Goal: Task Accomplishment & Management: Manage account settings

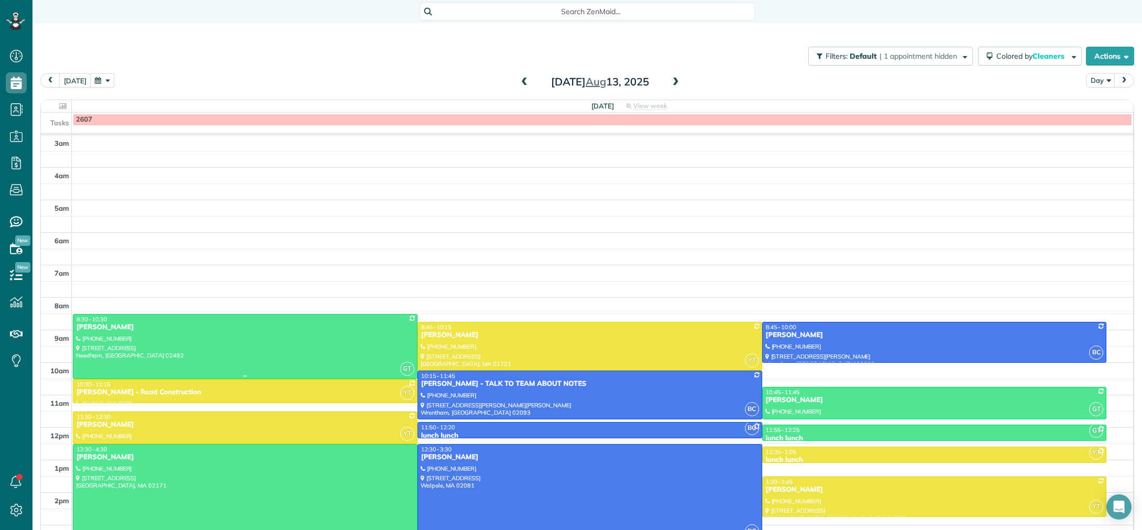
scroll to position [58, 0]
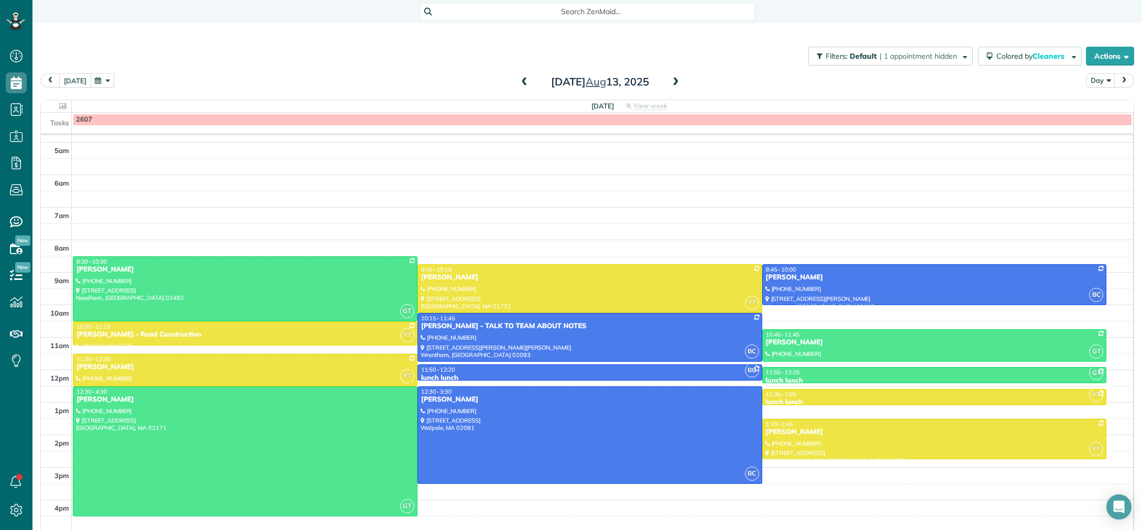
click at [71, 84] on button "[DATE]" at bounding box center [75, 80] width 32 height 14
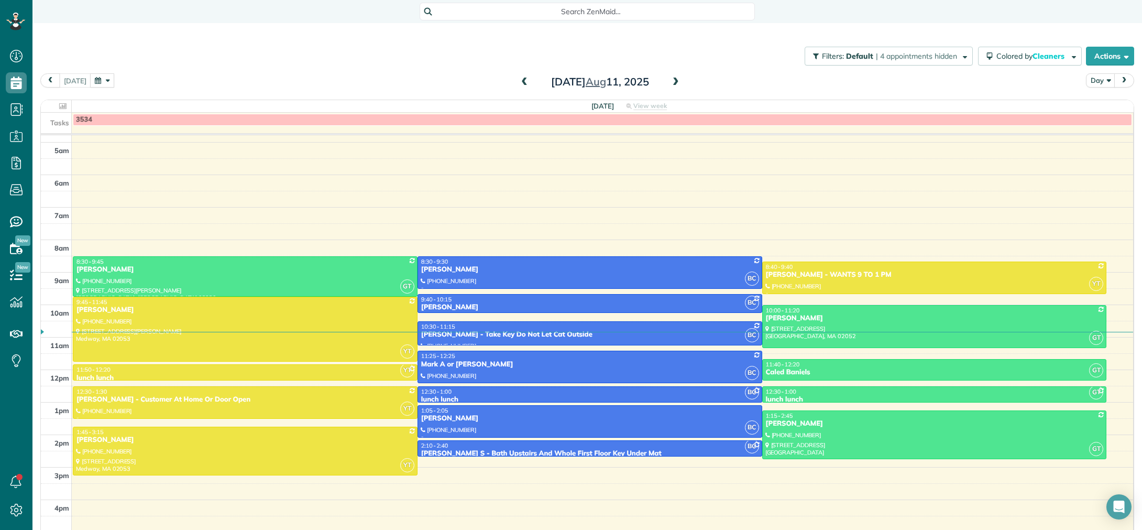
click at [673, 80] on span at bounding box center [676, 82] width 12 height 9
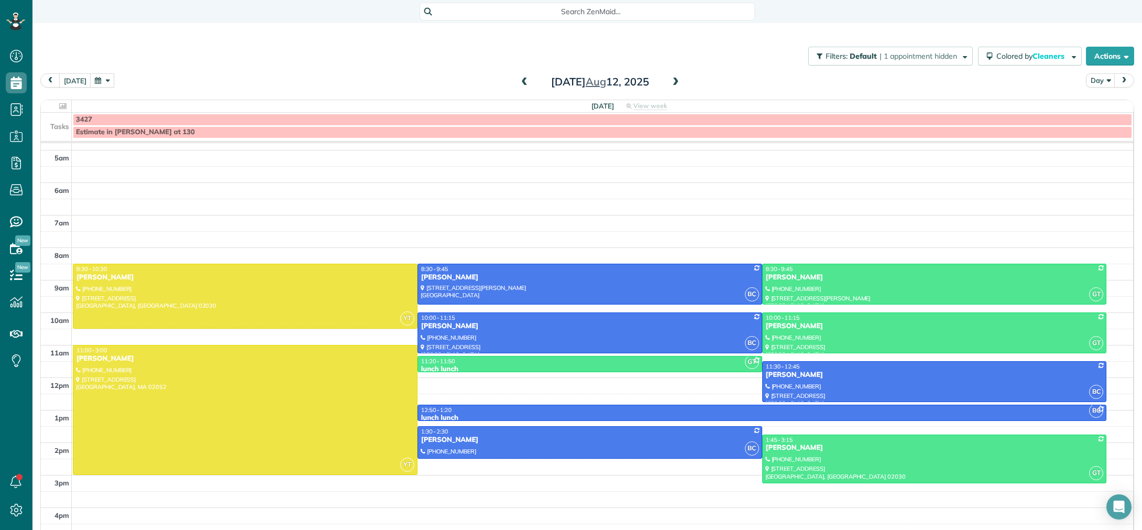
click at [438, 119] on div "3427" at bounding box center [602, 119] width 1053 height 9
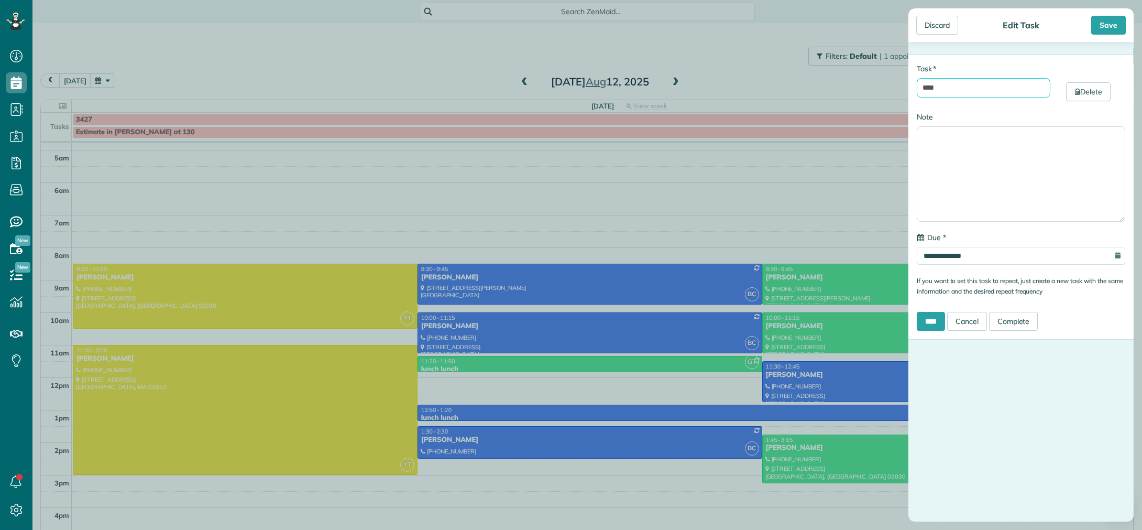
click at [954, 89] on input "****" at bounding box center [984, 87] width 134 height 19
type input "**********"
click at [1117, 25] on div "Save" at bounding box center [1108, 25] width 35 height 19
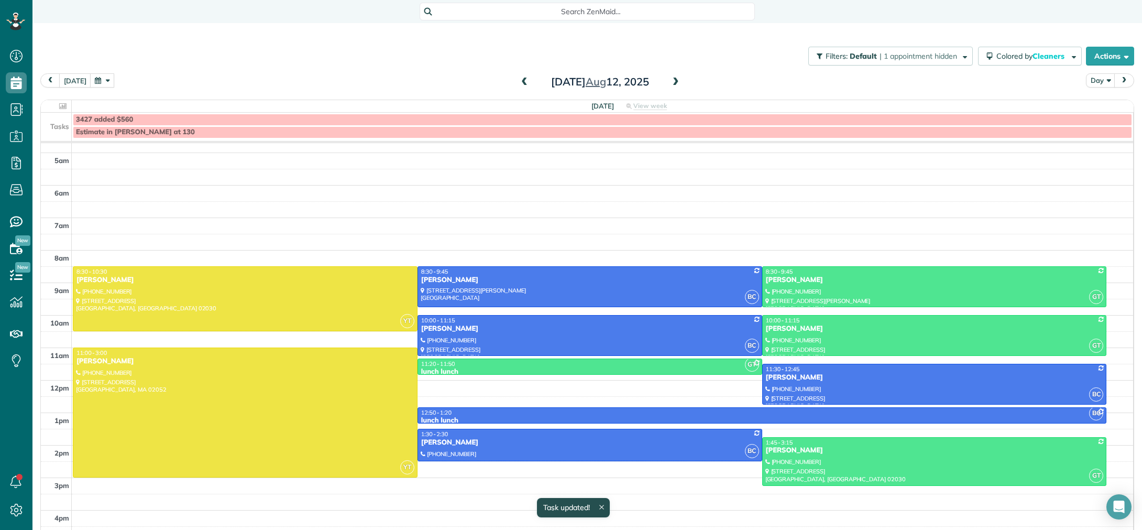
scroll to position [55, 0]
click at [674, 83] on span at bounding box center [676, 82] width 12 height 9
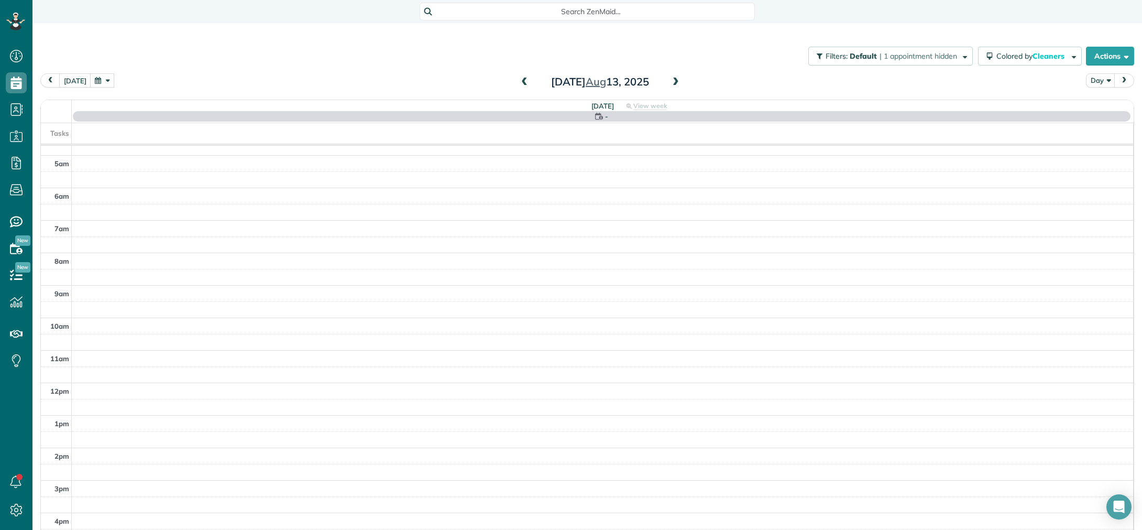
scroll to position [58, 0]
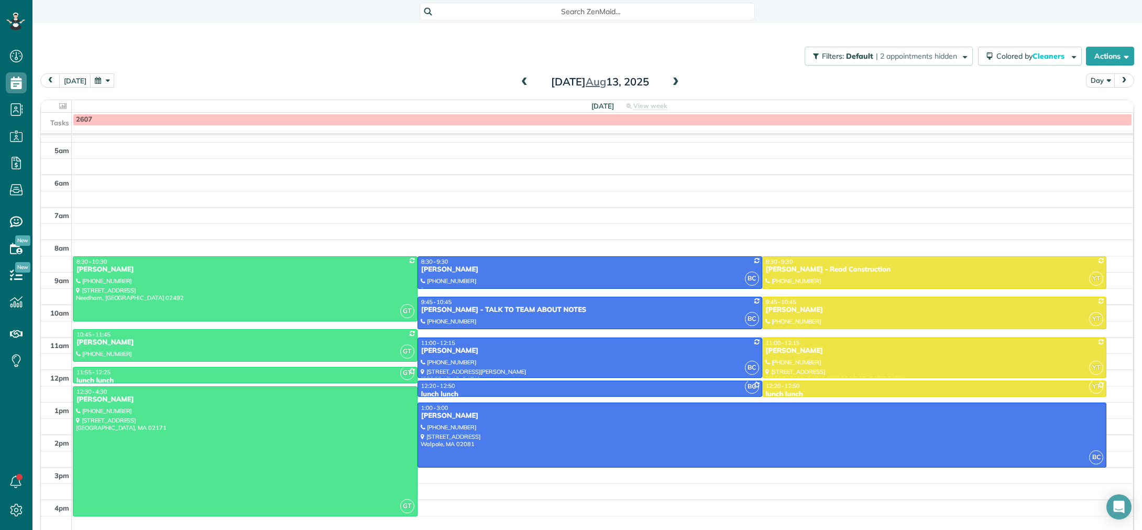
click at [523, 81] on span at bounding box center [525, 82] width 12 height 9
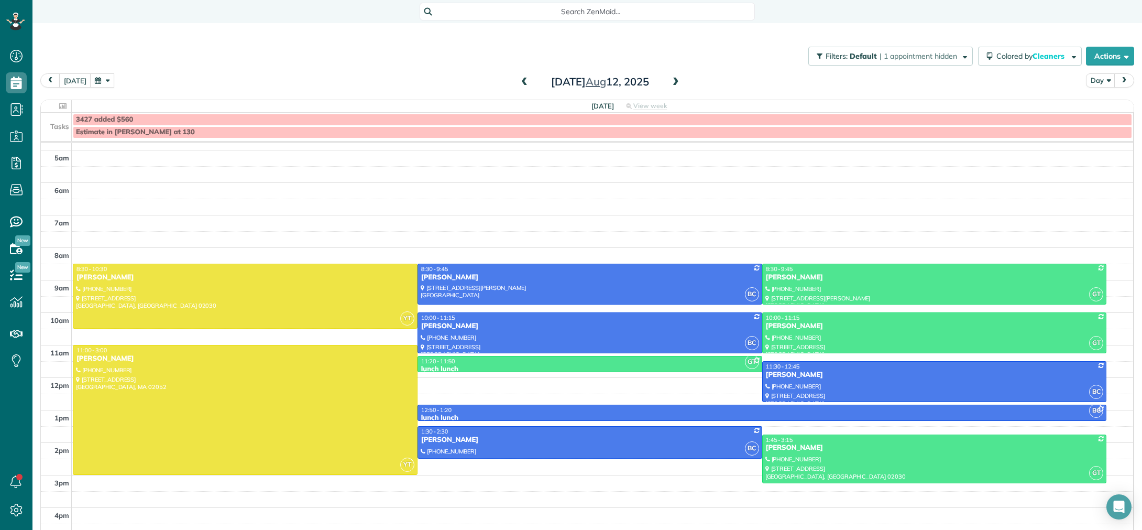
click at [674, 83] on span at bounding box center [676, 82] width 12 height 9
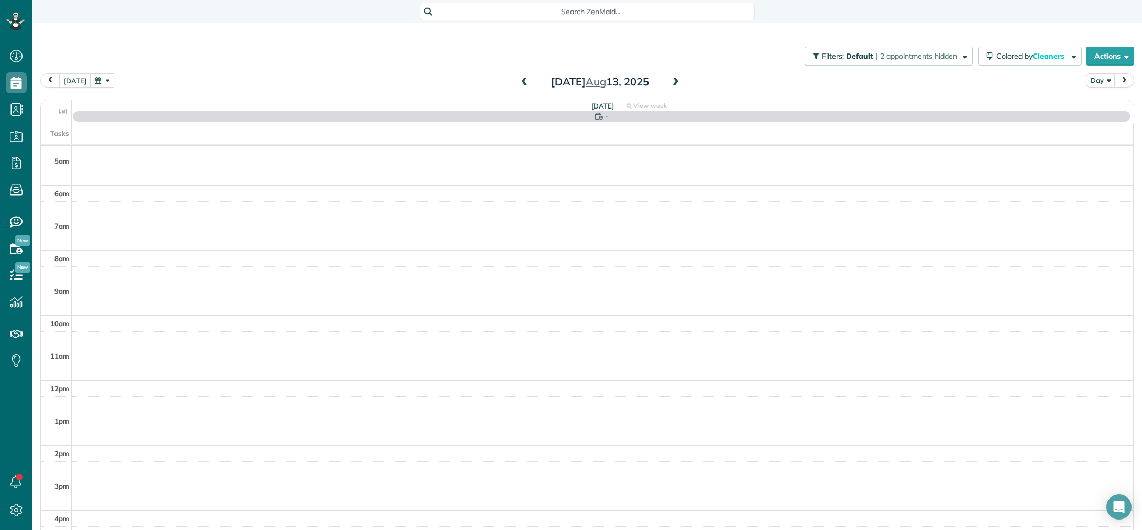
click at [522, 81] on span at bounding box center [525, 82] width 12 height 9
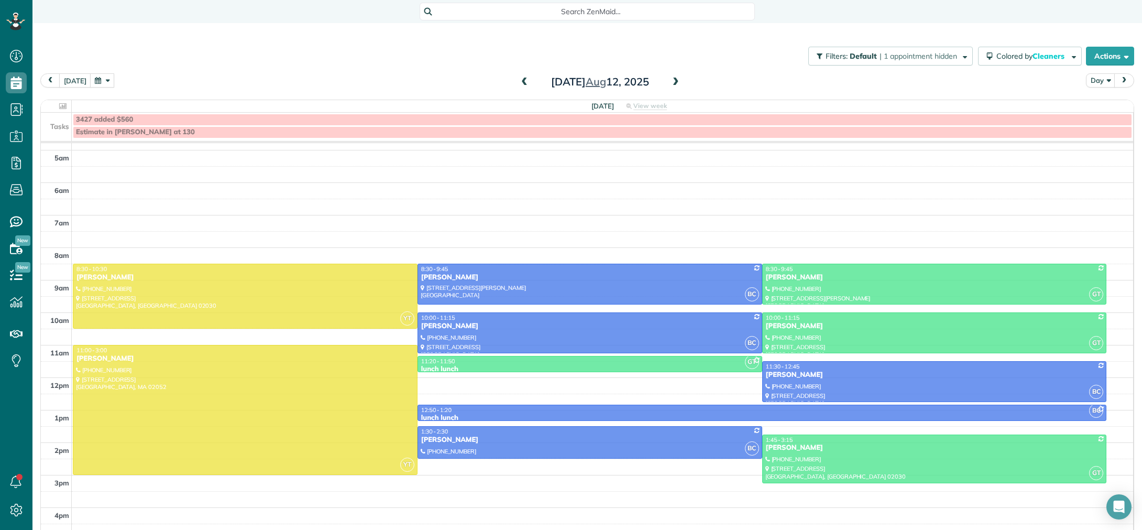
click at [677, 81] on span at bounding box center [676, 82] width 12 height 9
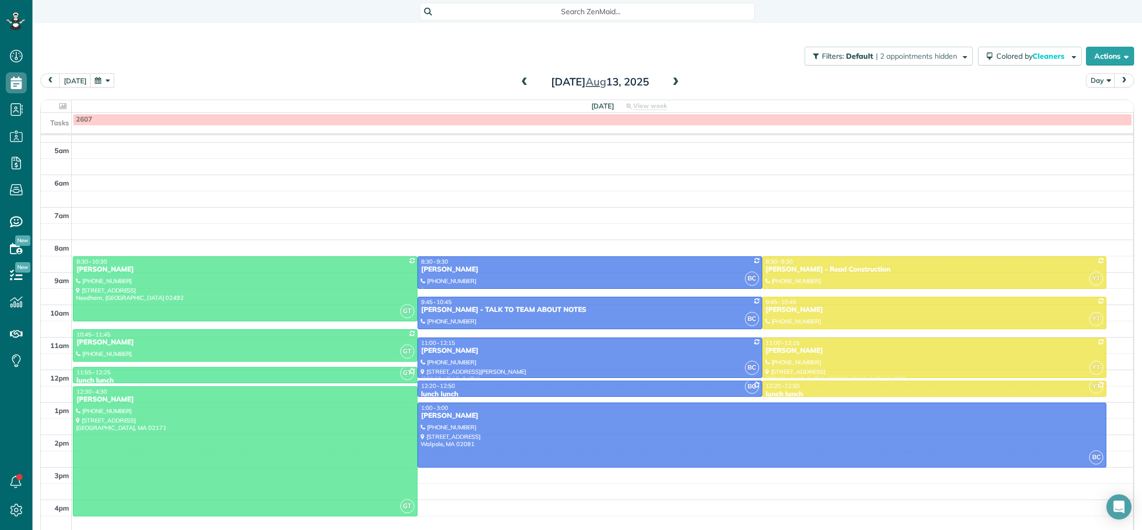
scroll to position [47, 0]
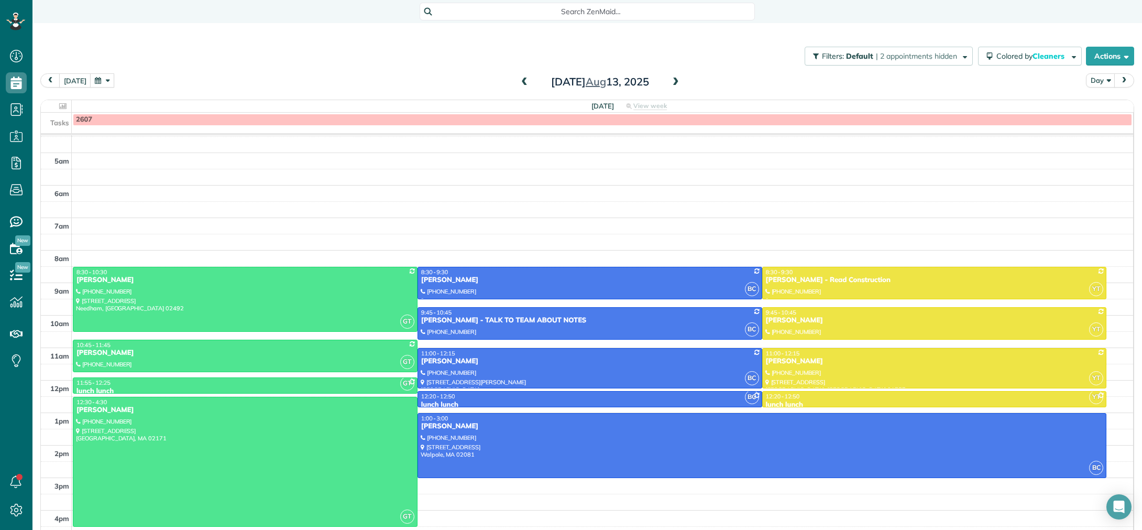
click at [181, 117] on div "2607" at bounding box center [602, 119] width 1053 height 9
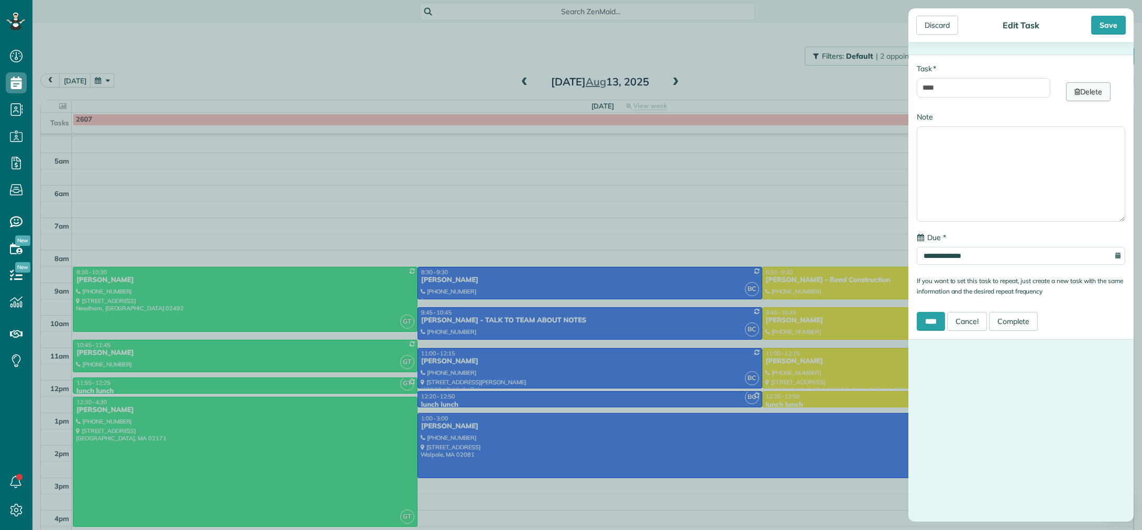
click at [1092, 93] on link "Delete" at bounding box center [1088, 91] width 45 height 19
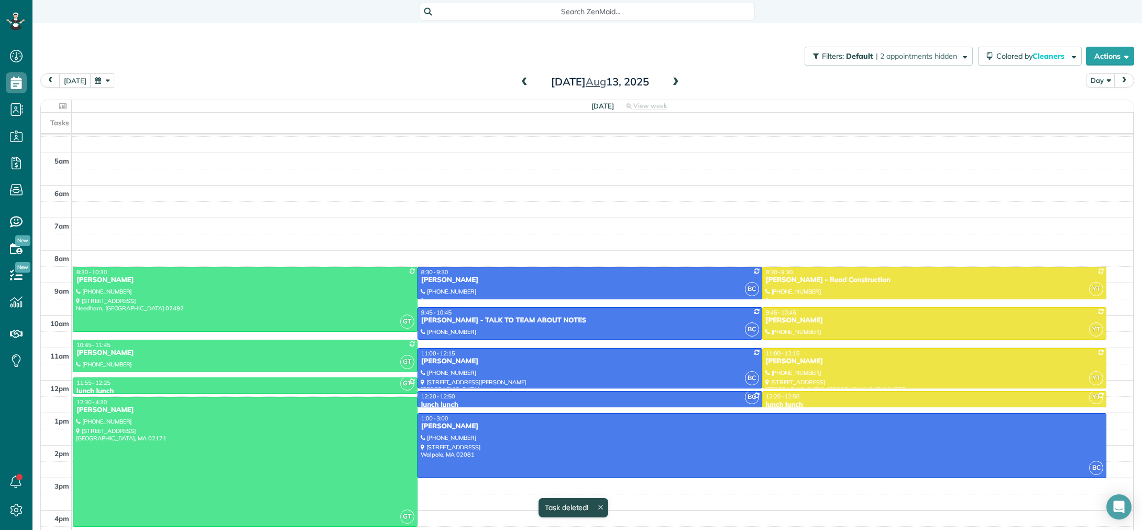
click at [358, 119] on div "Tasks" at bounding box center [587, 123] width 1092 height 20
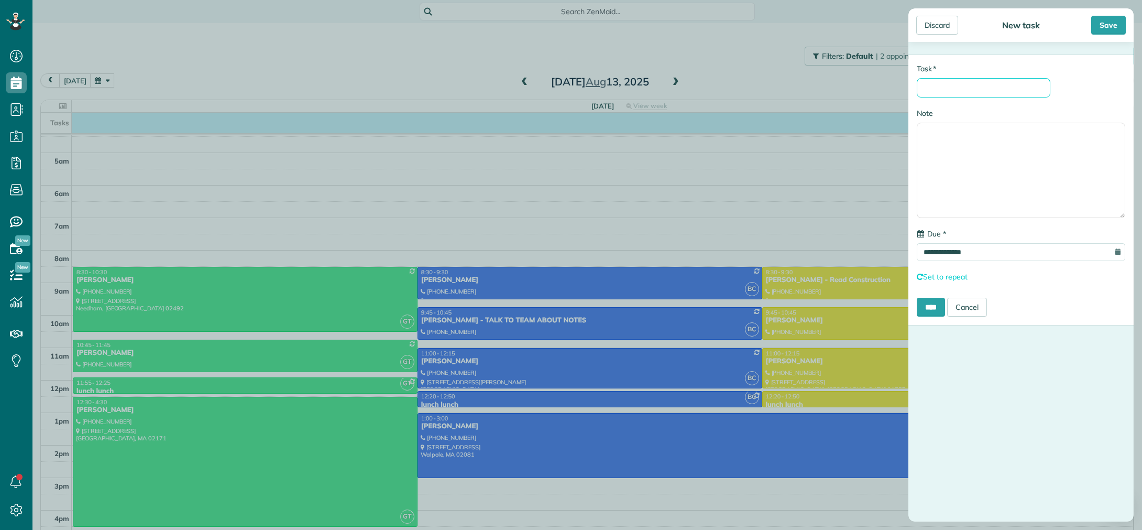
click at [973, 84] on input "* Task" at bounding box center [984, 87] width 134 height 19
type input "****"
click at [1114, 22] on div "Save" at bounding box center [1108, 25] width 35 height 19
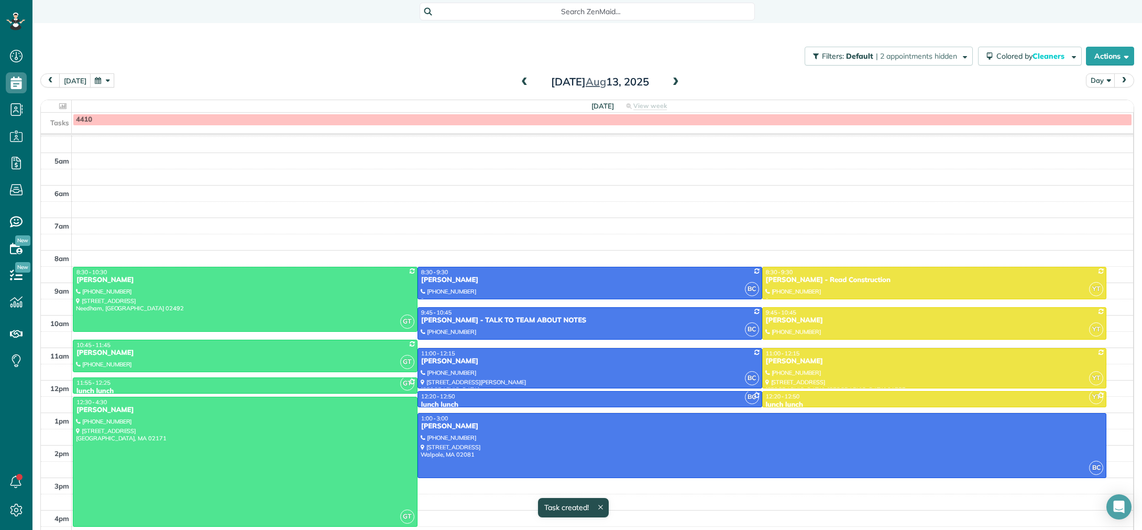
click at [675, 83] on span at bounding box center [676, 82] width 12 height 9
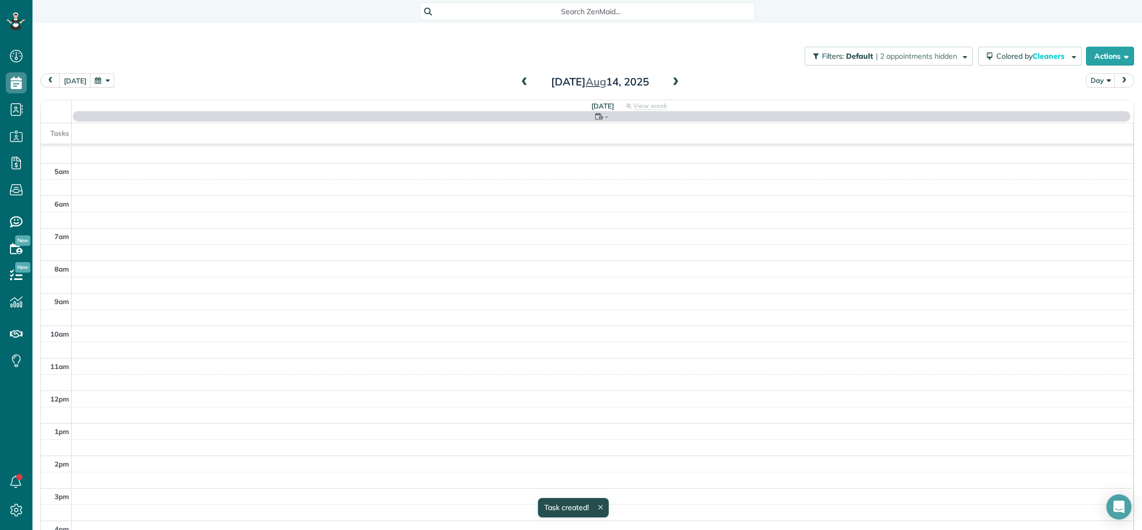
scroll to position [58, 0]
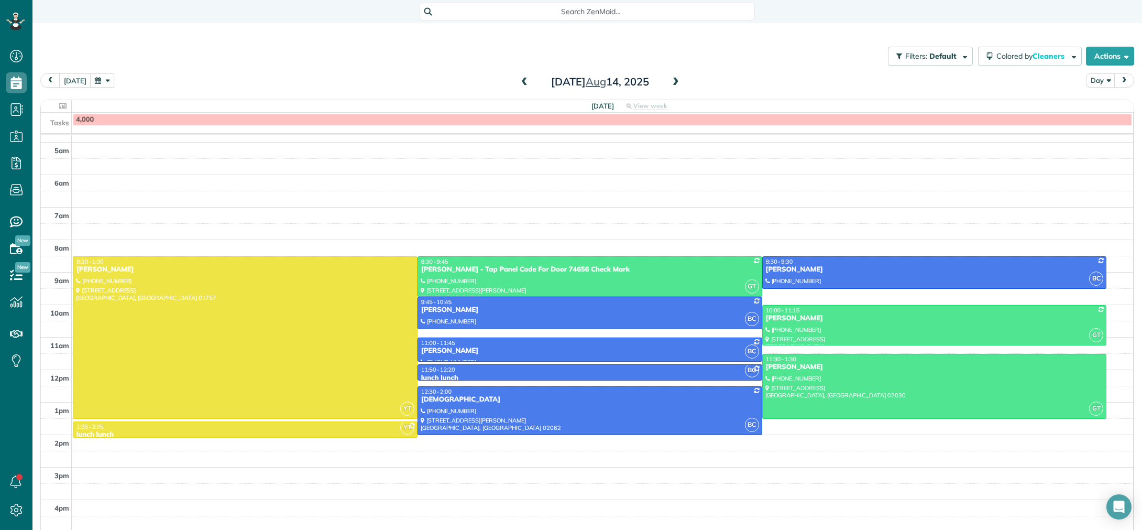
click at [132, 116] on div "4,000" at bounding box center [602, 119] width 1053 height 9
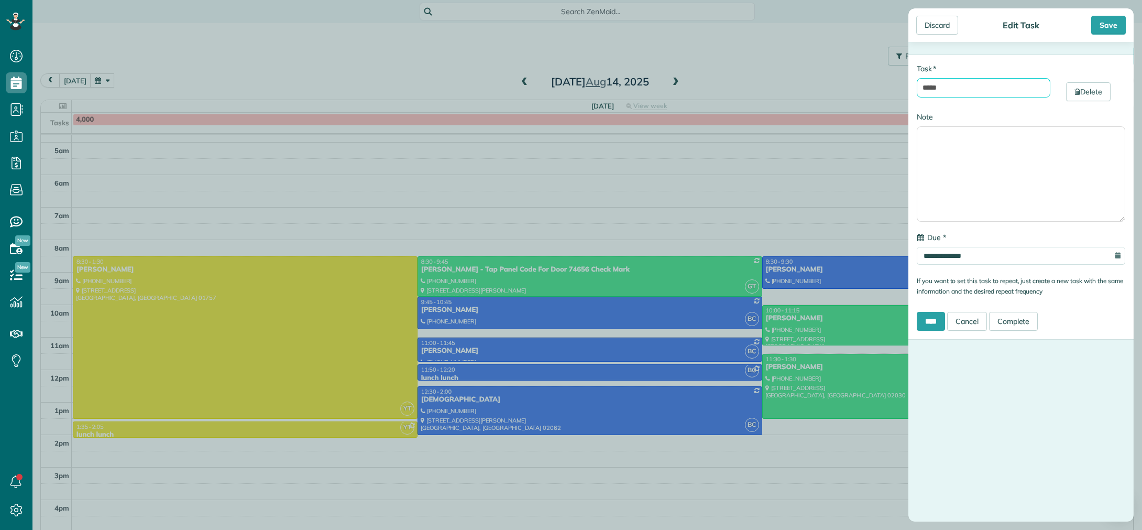
click at [955, 90] on input "*****" at bounding box center [984, 87] width 134 height 19
type input "****"
click at [1107, 24] on div "Save" at bounding box center [1108, 25] width 35 height 19
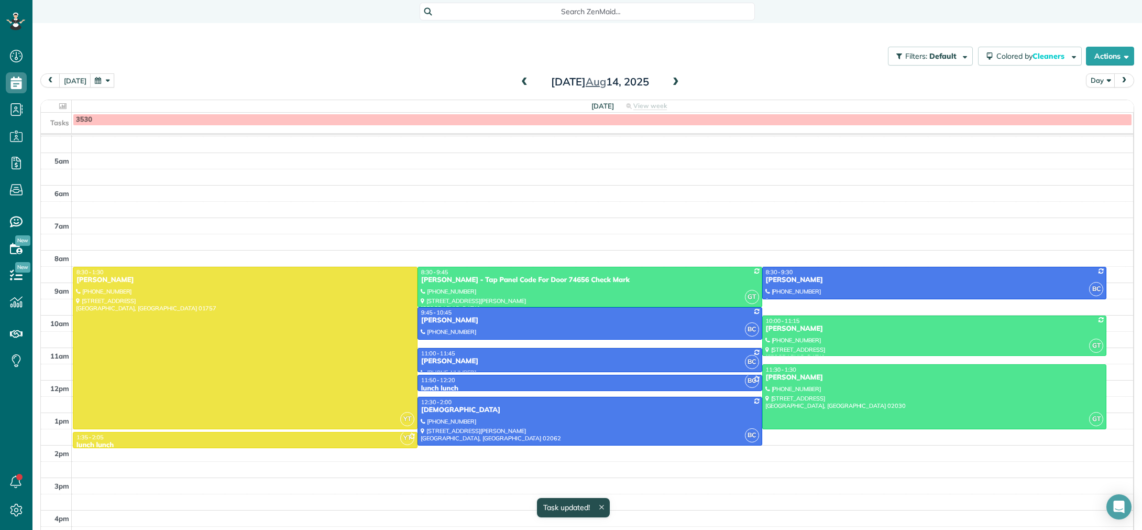
click at [677, 81] on span at bounding box center [676, 82] width 12 height 9
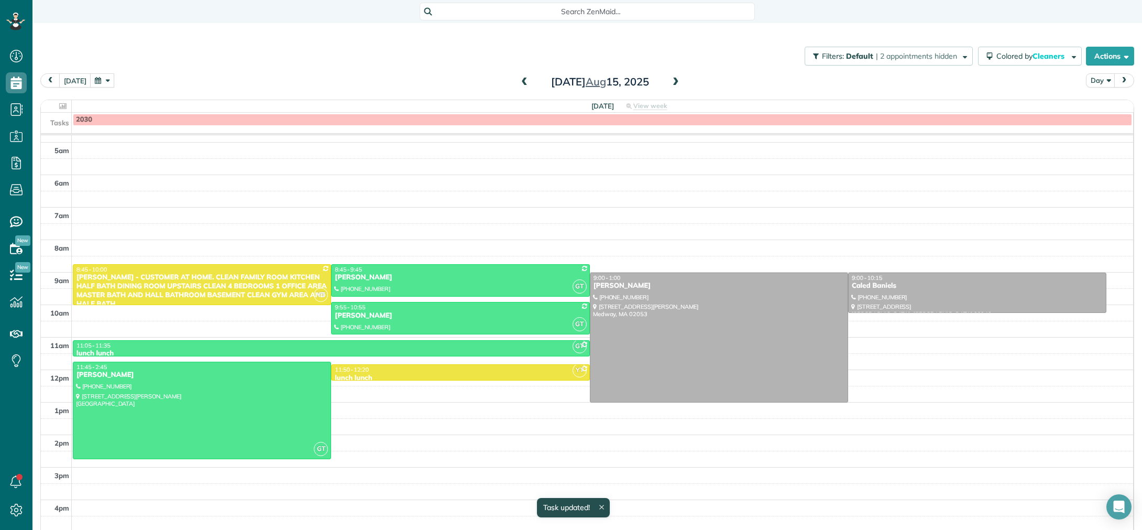
click at [246, 121] on div "2030" at bounding box center [602, 119] width 1053 height 9
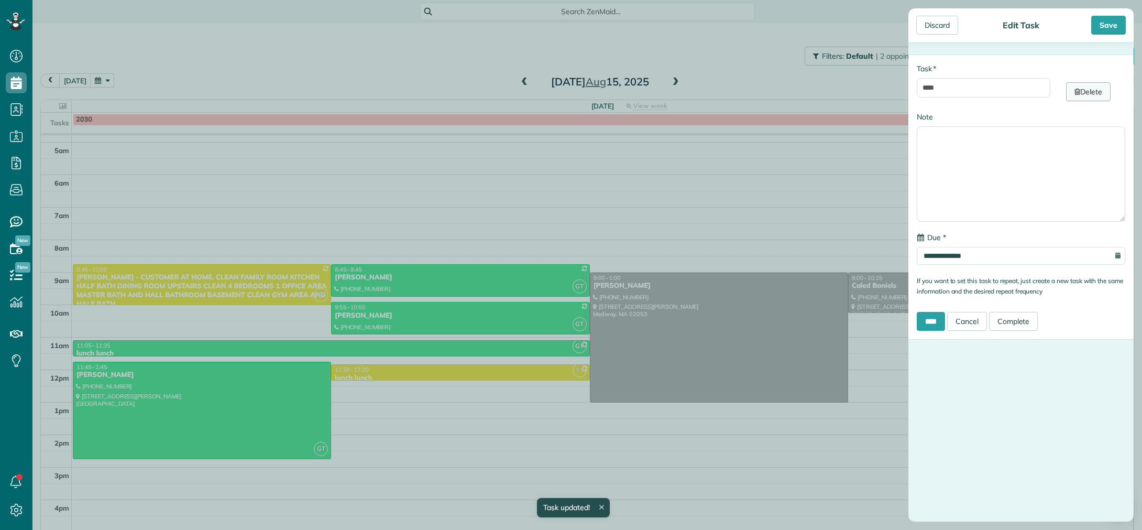
click at [1088, 98] on link "Delete" at bounding box center [1088, 91] width 45 height 19
click at [945, 90] on input "****" at bounding box center [984, 87] width 134 height 19
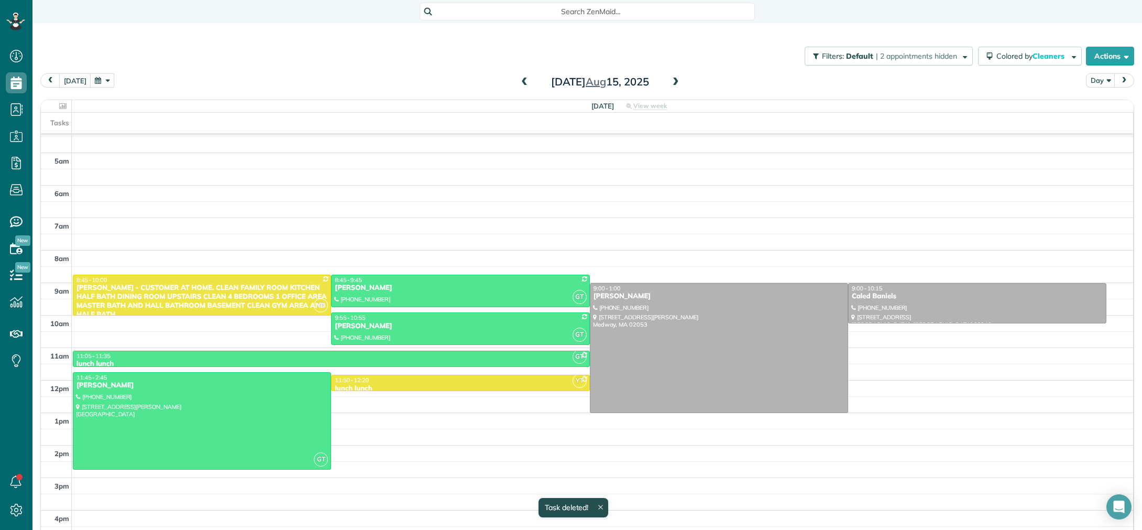
scroll to position [47, 0]
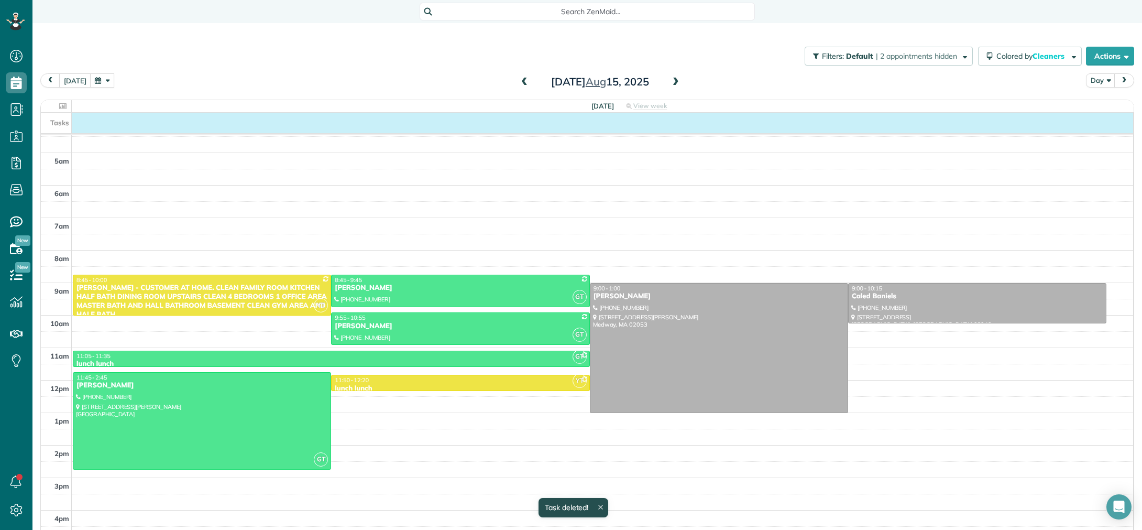
click at [124, 122] on div "Tasks" at bounding box center [587, 123] width 1092 height 20
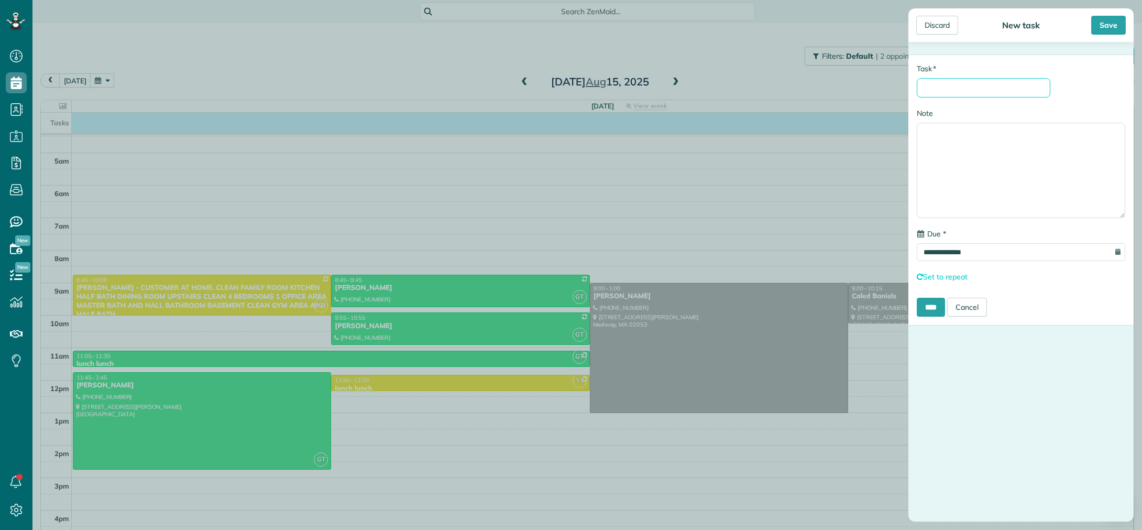
click at [946, 85] on input "* Task" at bounding box center [984, 87] width 134 height 19
type input "****"
click at [1104, 26] on div "Save" at bounding box center [1108, 25] width 35 height 19
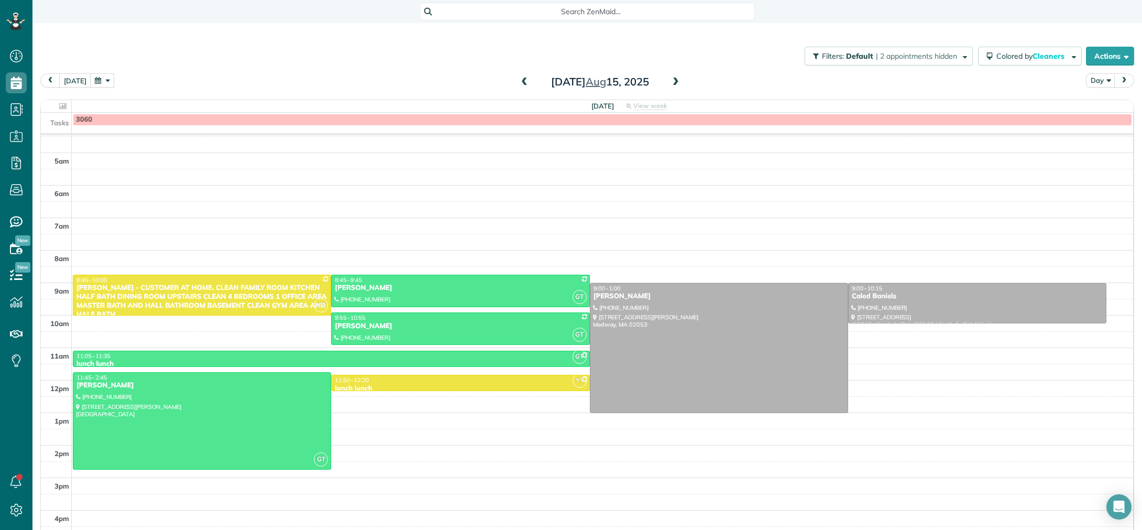
click at [524, 82] on span at bounding box center [525, 82] width 12 height 9
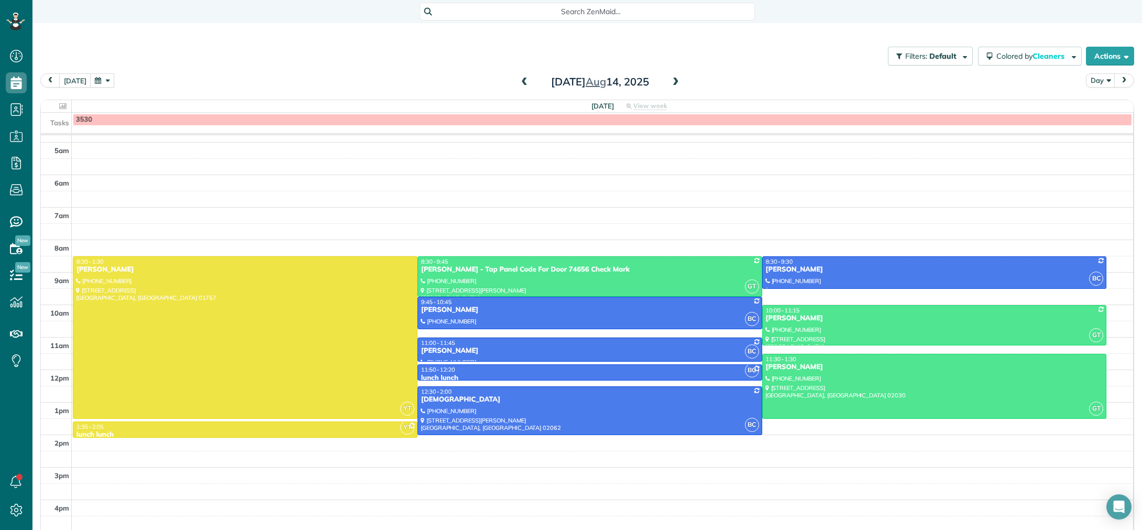
click at [524, 81] on span at bounding box center [525, 82] width 12 height 9
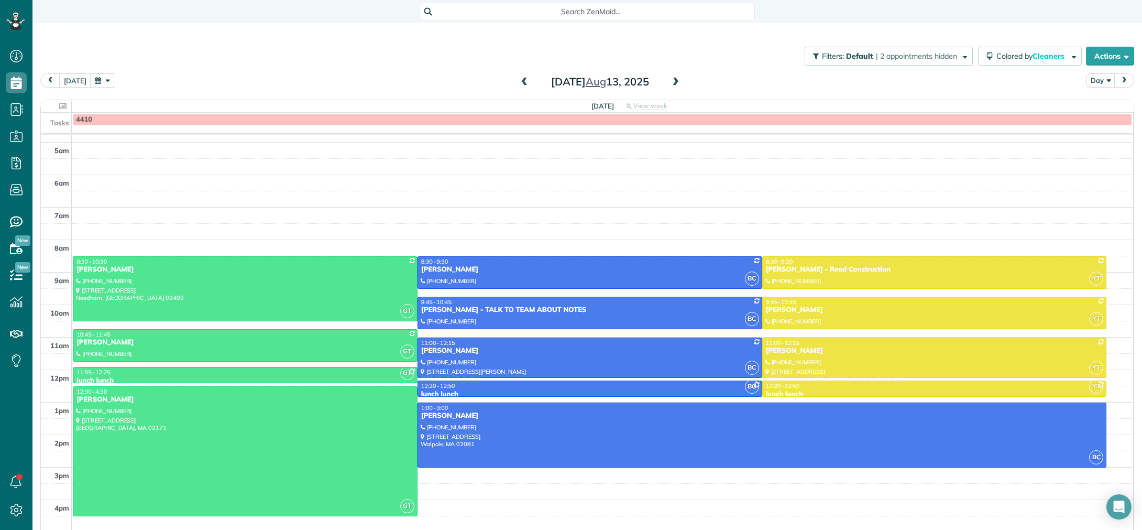
click at [524, 82] on span at bounding box center [525, 82] width 12 height 9
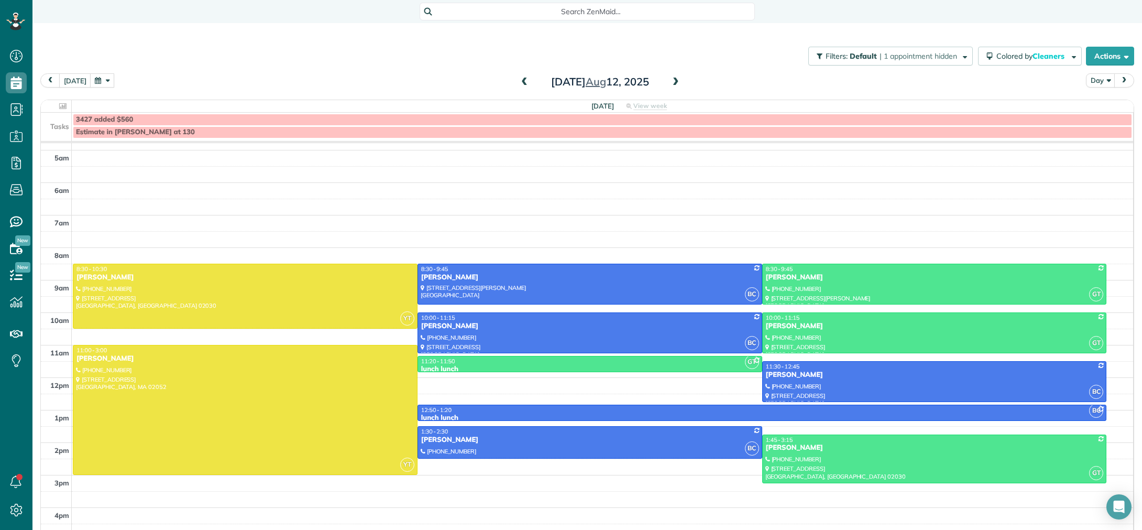
click at [524, 82] on span at bounding box center [525, 82] width 12 height 9
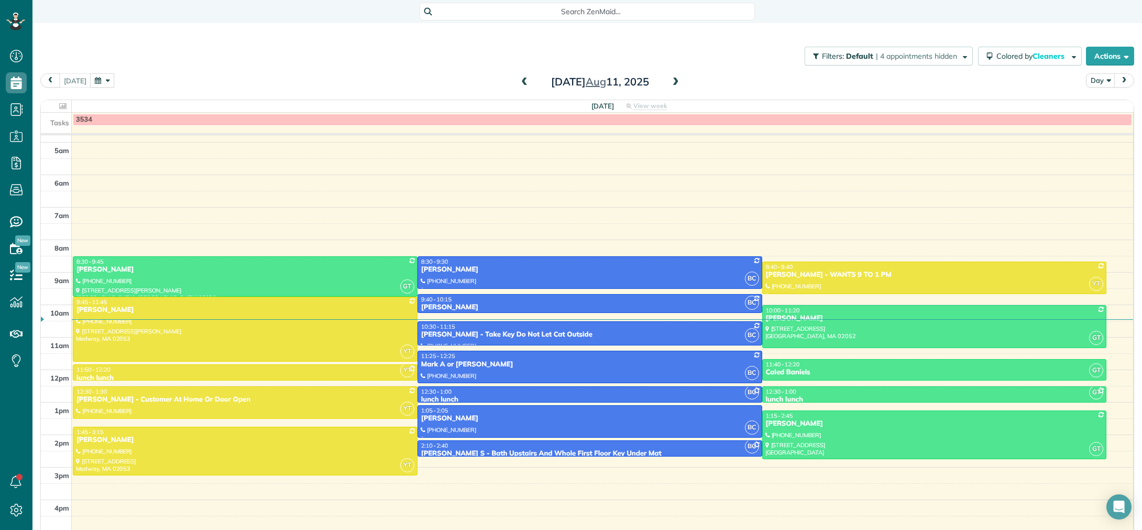
click at [674, 78] on span at bounding box center [676, 82] width 12 height 9
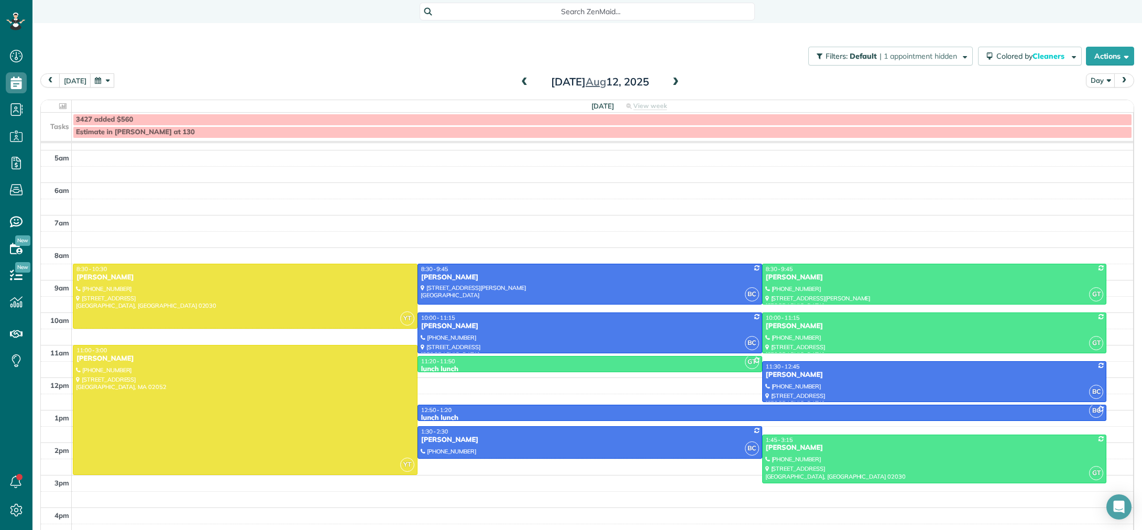
click at [671, 79] on span at bounding box center [676, 82] width 12 height 9
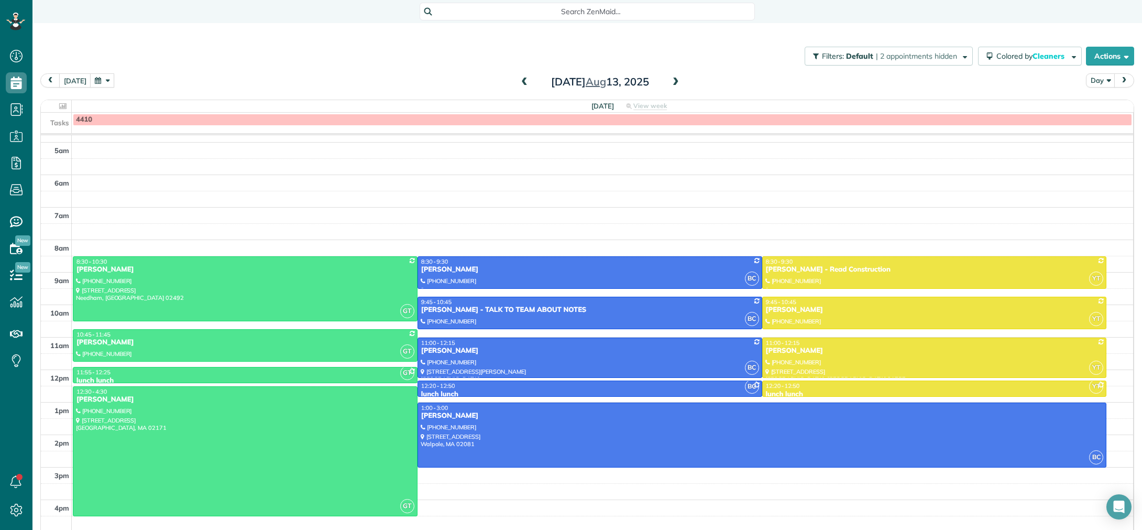
click at [676, 79] on span at bounding box center [676, 82] width 12 height 9
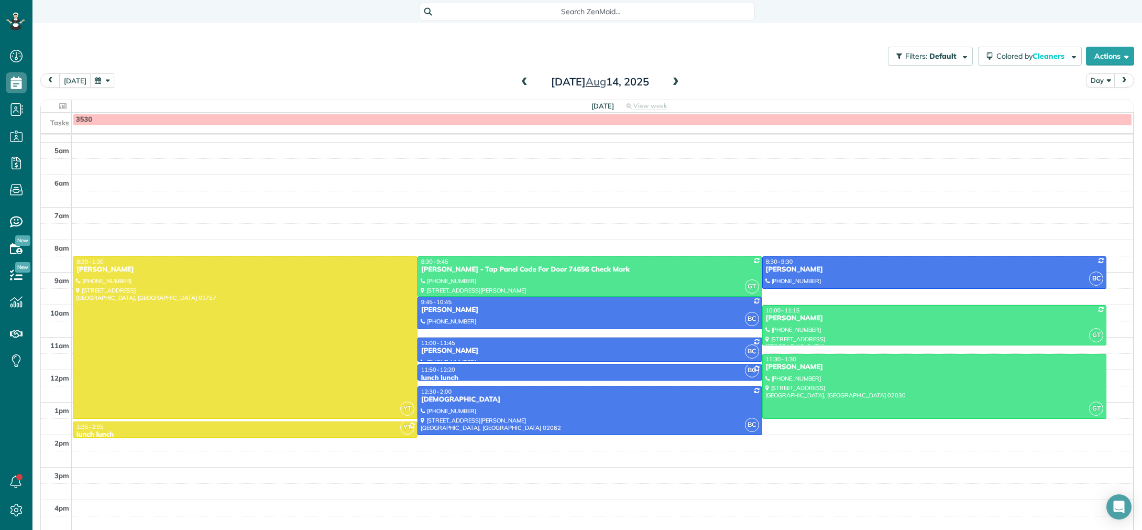
click at [675, 79] on span at bounding box center [676, 82] width 12 height 9
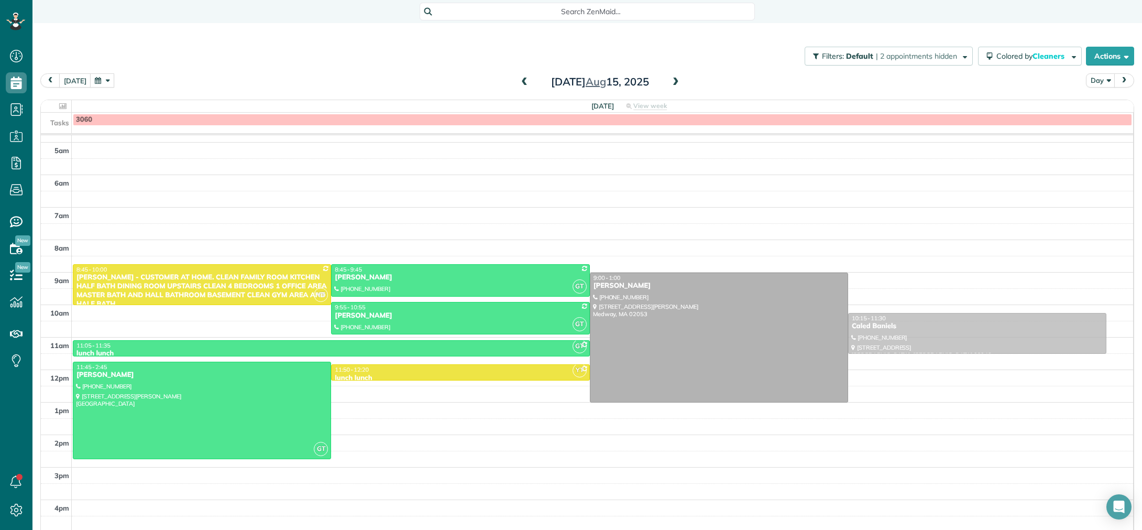
drag, startPoint x: 877, startPoint y: 285, endPoint x: 880, endPoint y: 321, distance: 36.8
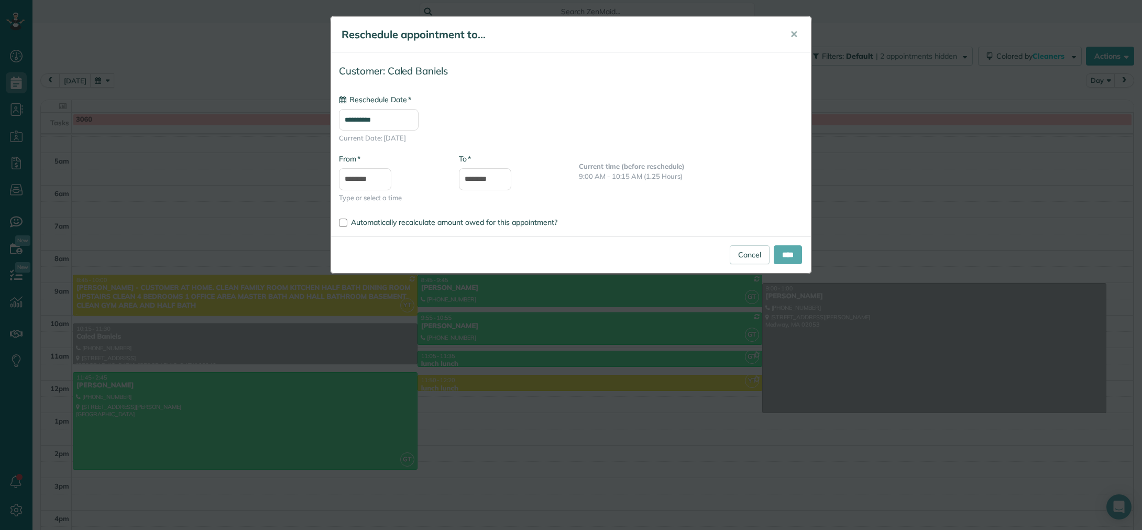
type input "**********"
click at [799, 260] on input "****" at bounding box center [788, 254] width 28 height 19
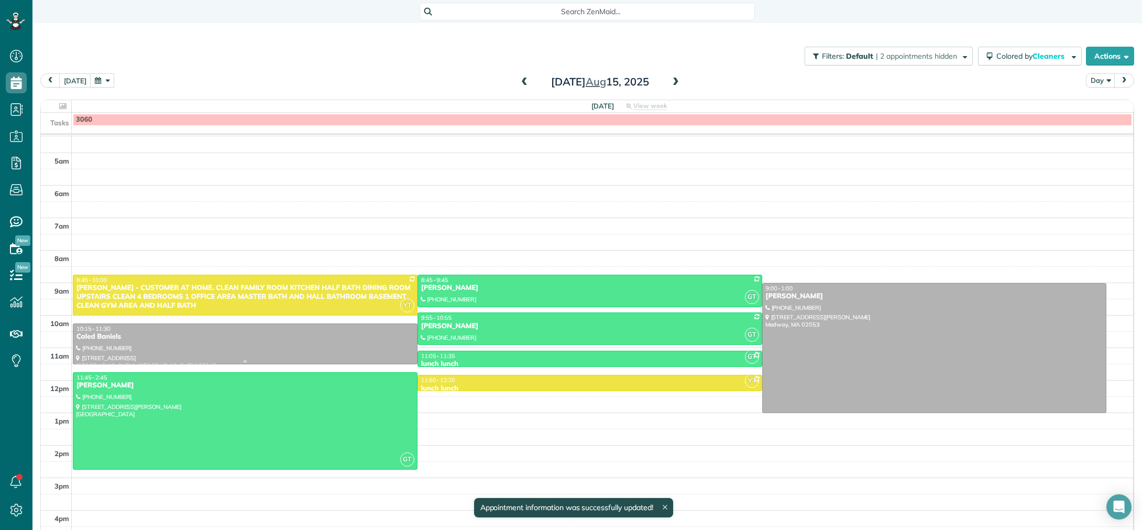
click at [258, 340] on div "Caled Baniels" at bounding box center [245, 336] width 338 height 9
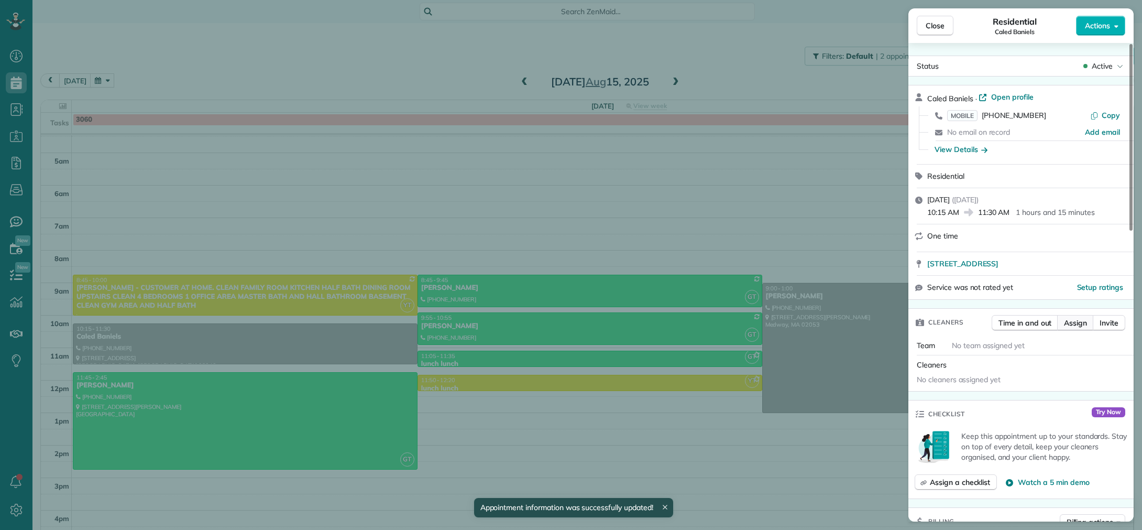
click at [1087, 320] on span "Assign" at bounding box center [1075, 323] width 23 height 10
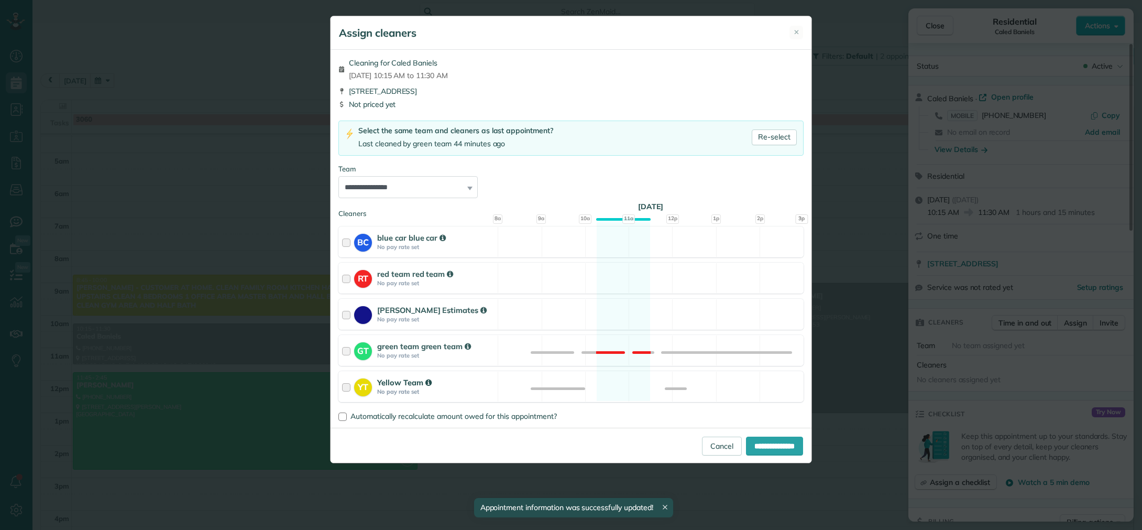
click at [350, 389] on div at bounding box center [348, 386] width 12 height 19
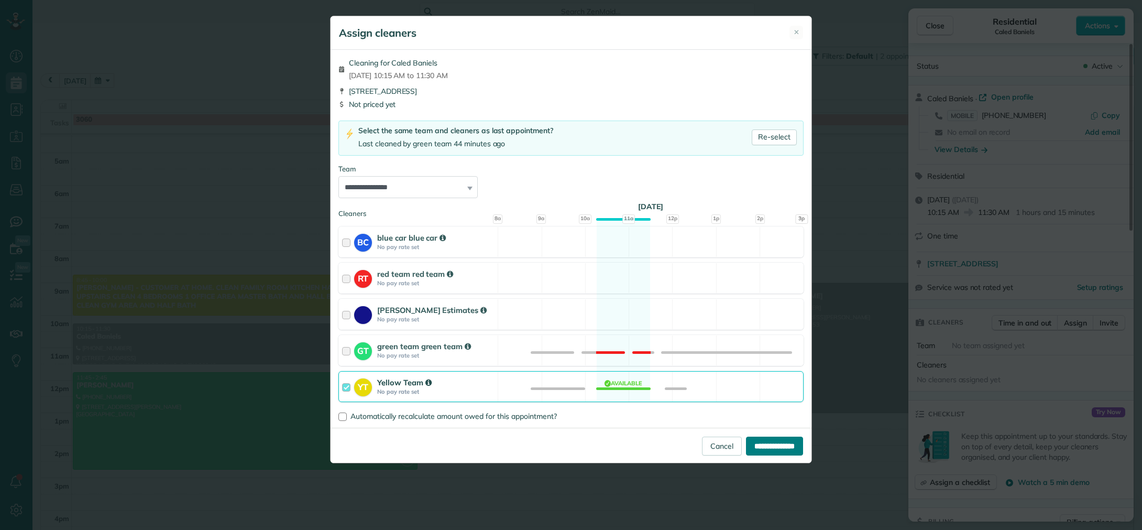
click at [752, 448] on input "**********" at bounding box center [774, 445] width 57 height 19
type input "**********"
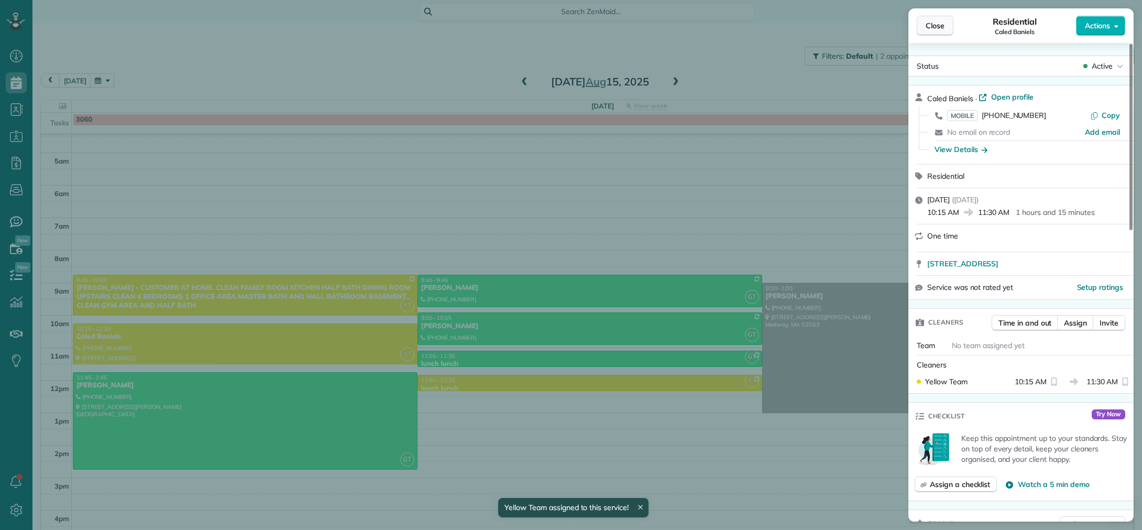
click at [934, 19] on button "Close" at bounding box center [935, 26] width 37 height 20
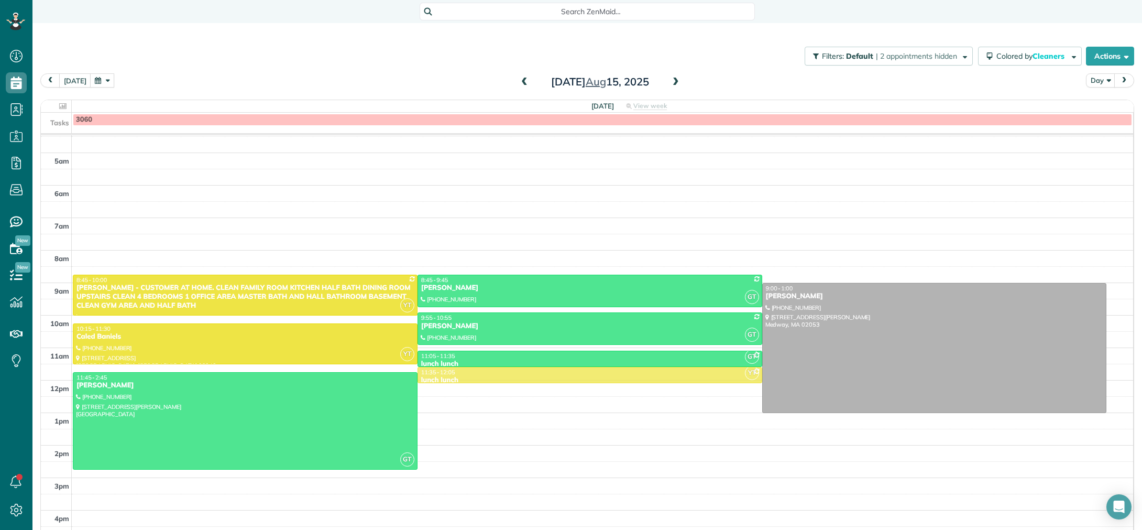
drag, startPoint x: 538, startPoint y: 382, endPoint x: 539, endPoint y: 377, distance: 5.3
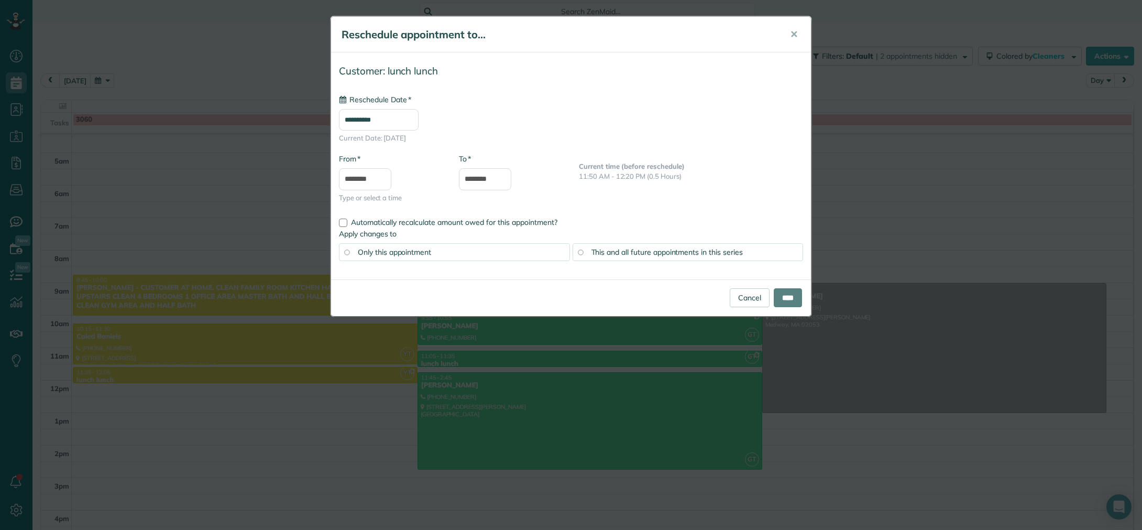
type input "**********"
click at [777, 298] on input "****" at bounding box center [788, 297] width 28 height 19
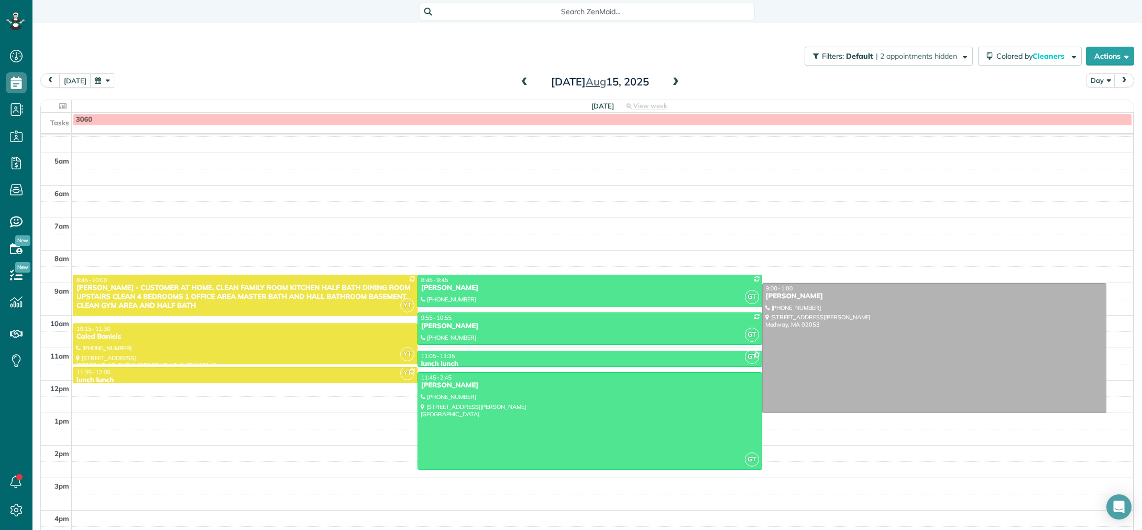
click at [526, 81] on span at bounding box center [525, 82] width 12 height 9
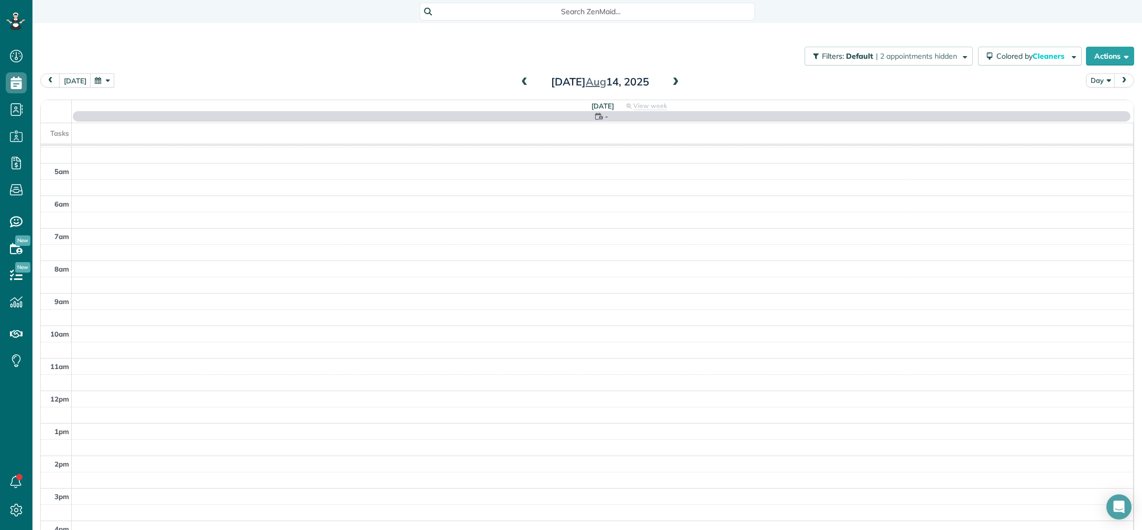
scroll to position [58, 0]
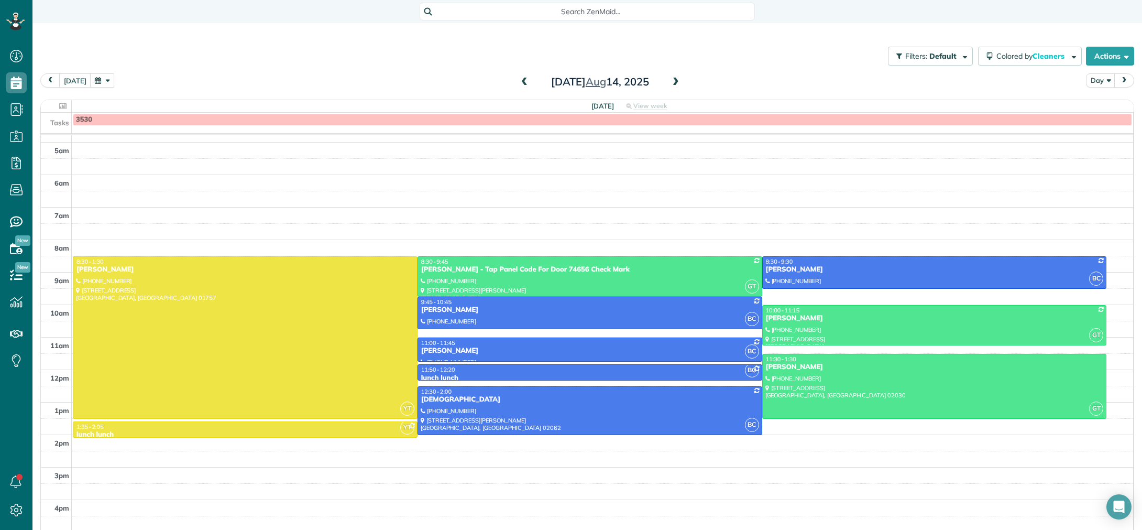
click at [674, 80] on span at bounding box center [676, 82] width 12 height 9
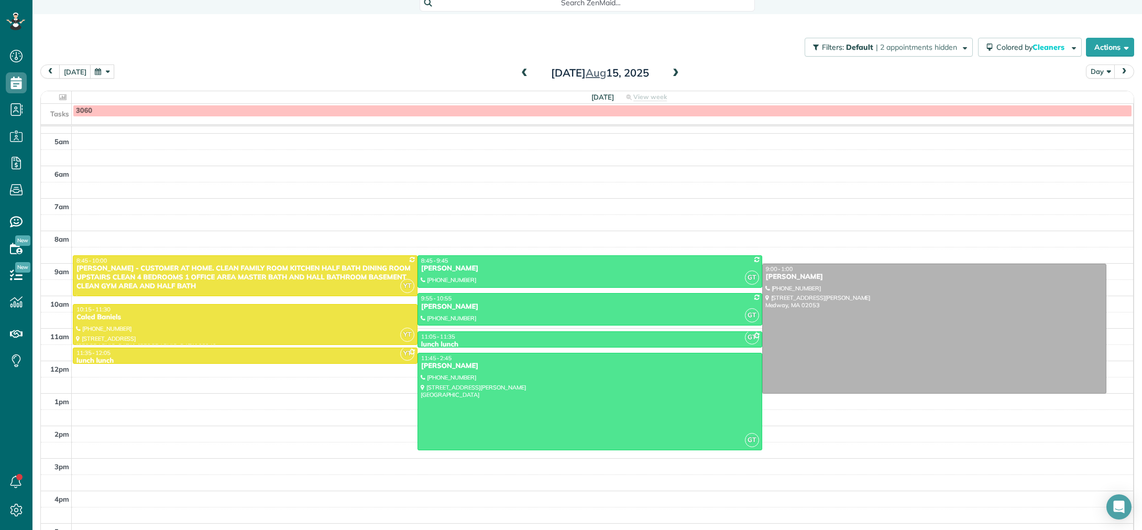
scroll to position [9, 0]
click at [673, 71] on span at bounding box center [676, 72] width 12 height 9
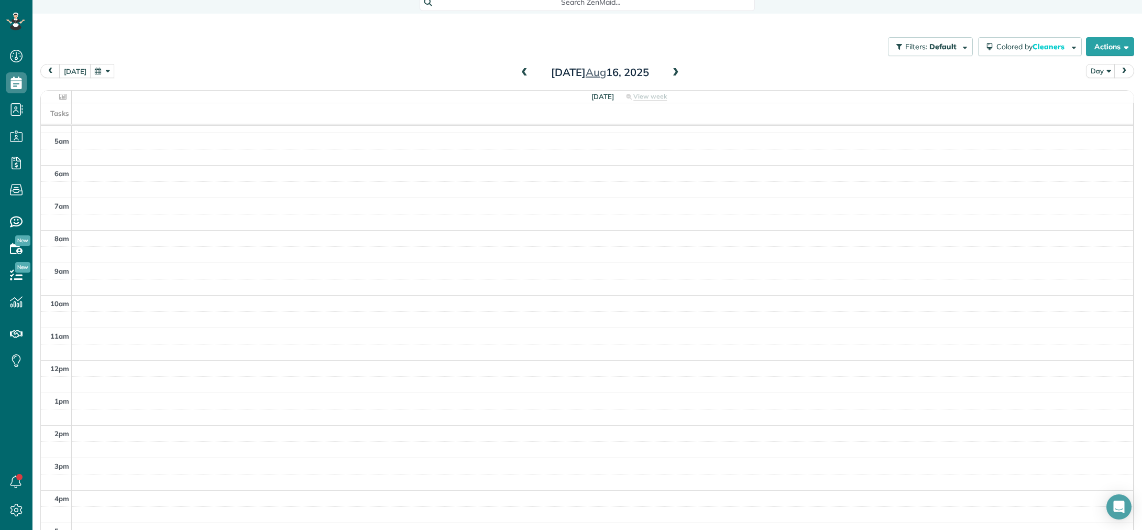
click at [673, 71] on span at bounding box center [676, 72] width 12 height 9
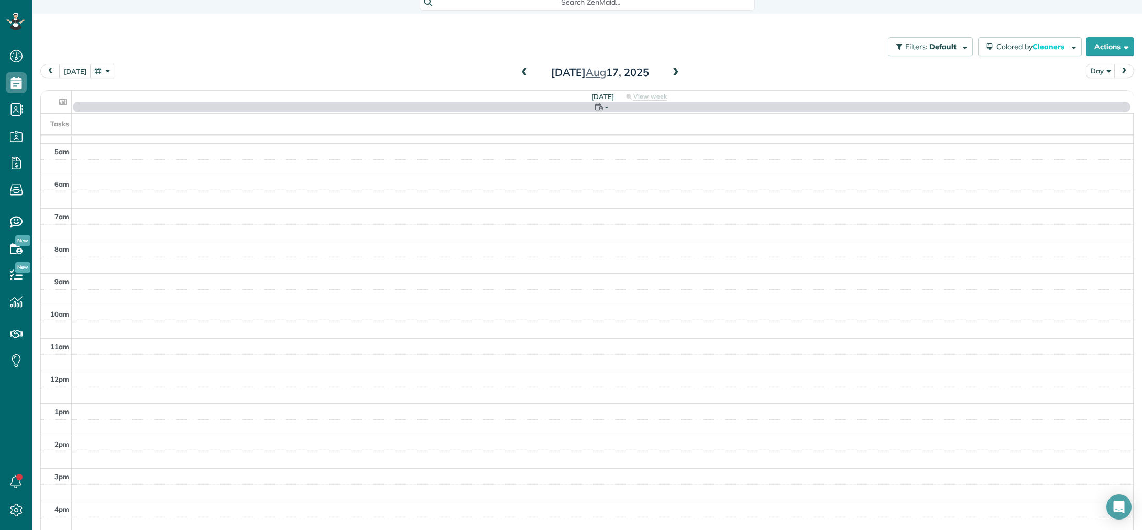
click at [673, 71] on span at bounding box center [676, 72] width 12 height 9
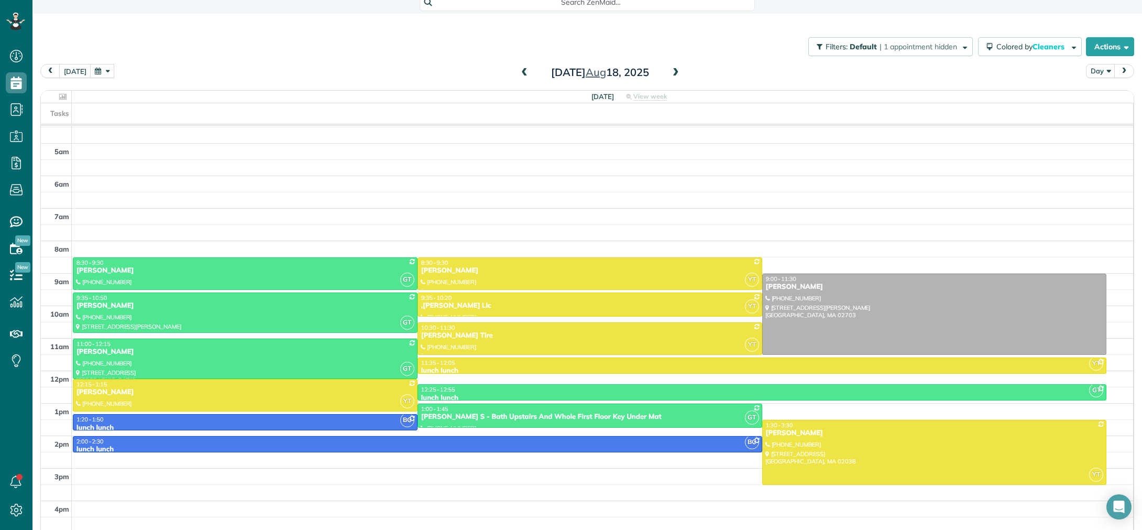
scroll to position [47, 0]
click at [672, 73] on span at bounding box center [676, 72] width 12 height 9
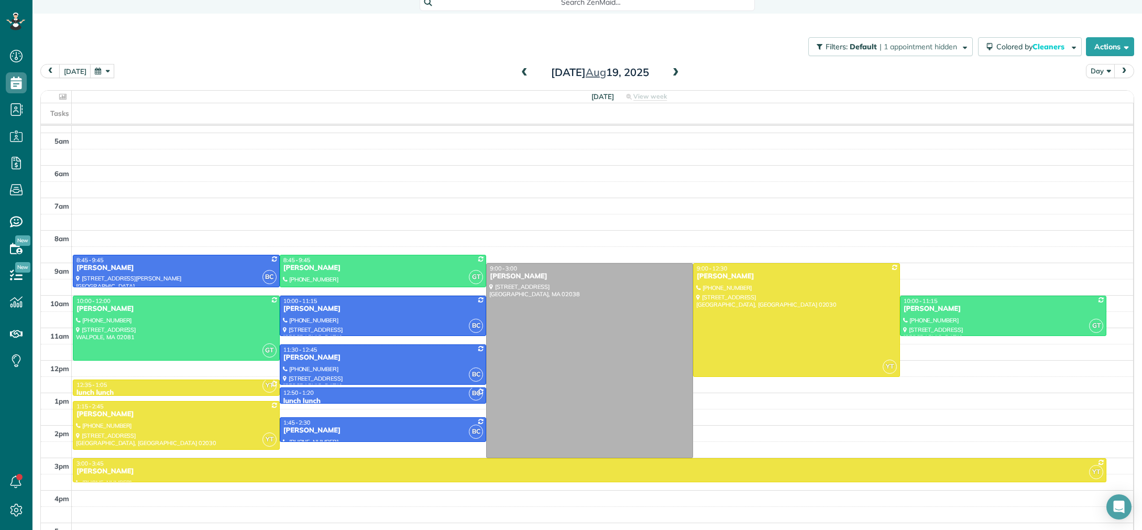
click at [672, 73] on span at bounding box center [676, 72] width 12 height 9
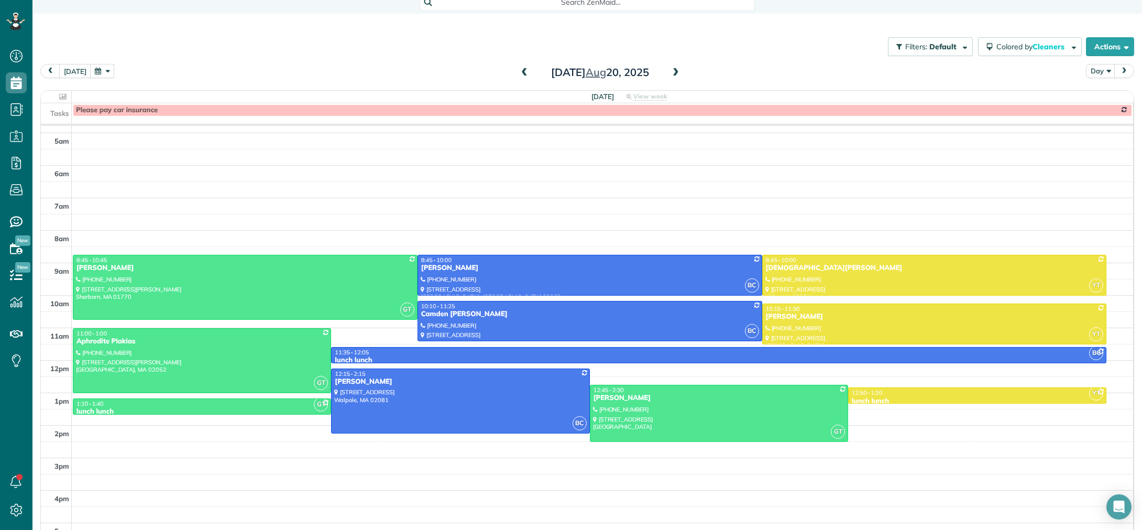
click at [672, 73] on span at bounding box center [676, 72] width 12 height 9
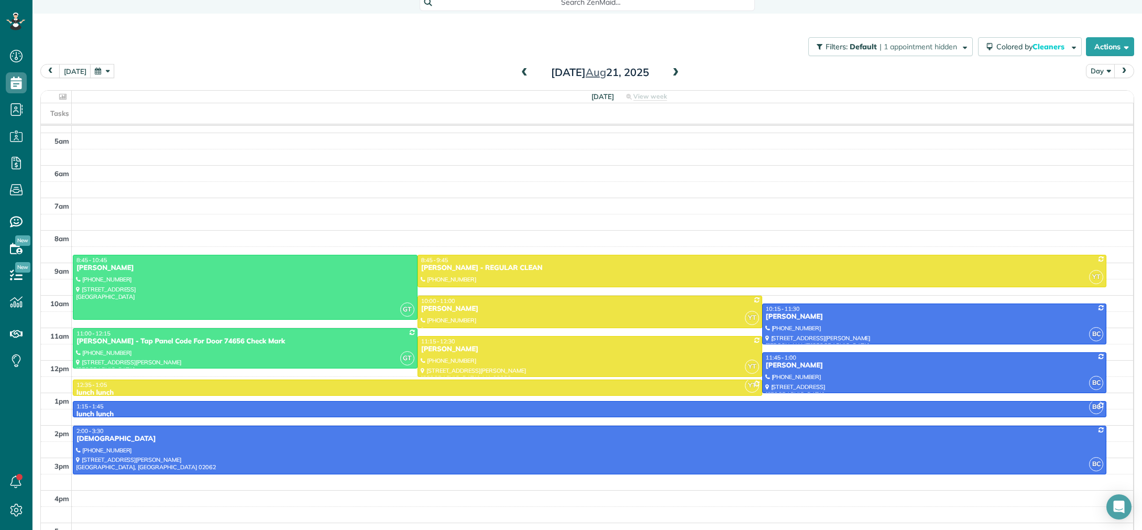
click at [672, 73] on span at bounding box center [676, 72] width 12 height 9
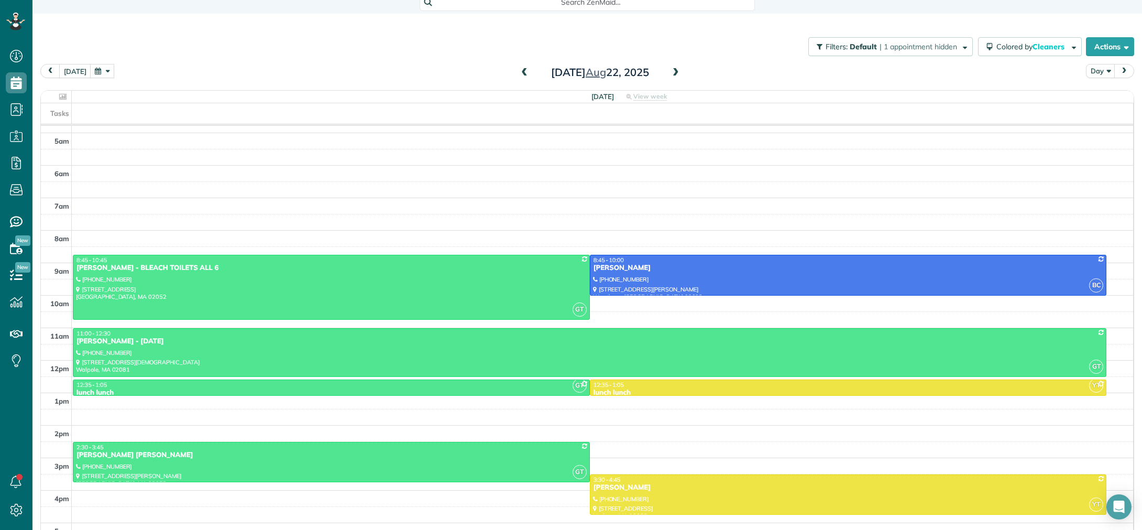
click at [526, 73] on span at bounding box center [525, 72] width 12 height 9
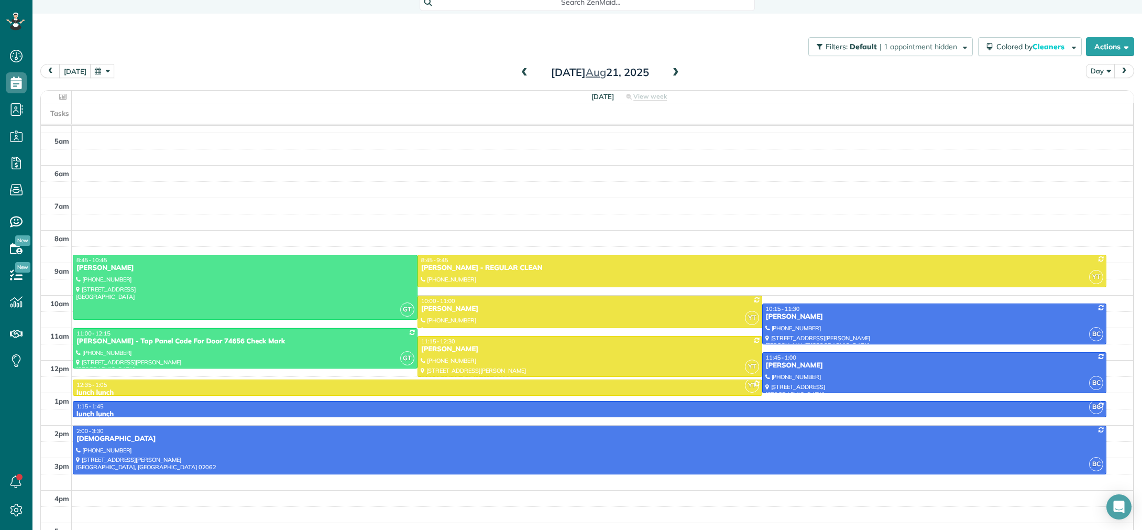
click at [526, 73] on span at bounding box center [525, 72] width 12 height 9
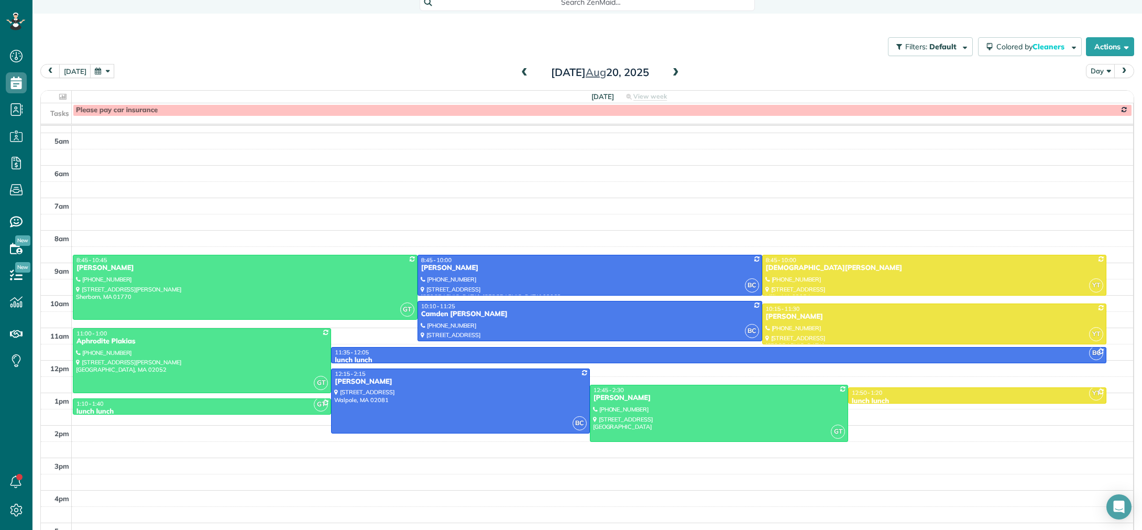
click at [526, 73] on span at bounding box center [525, 72] width 12 height 9
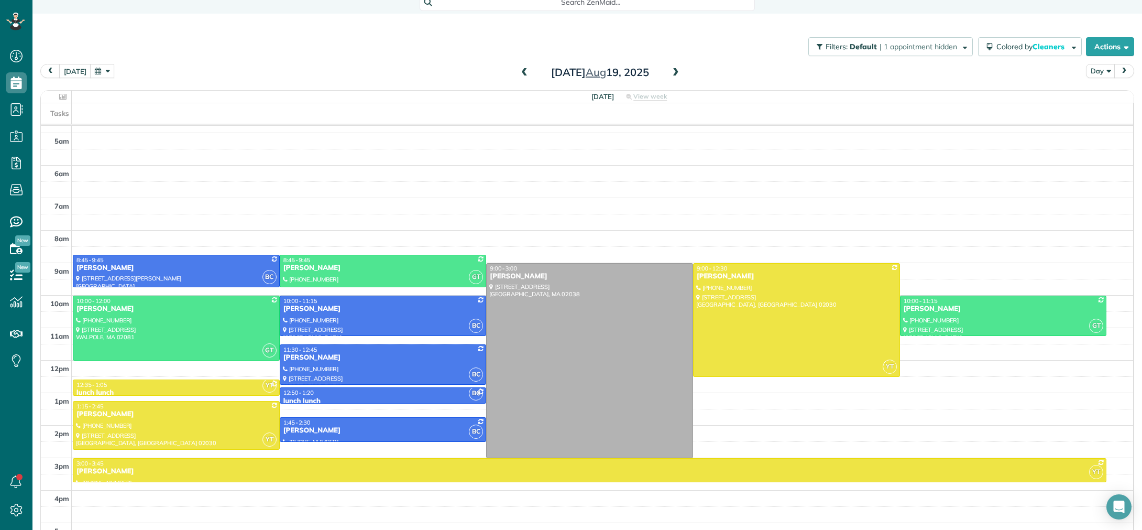
click at [526, 73] on span at bounding box center [525, 72] width 12 height 9
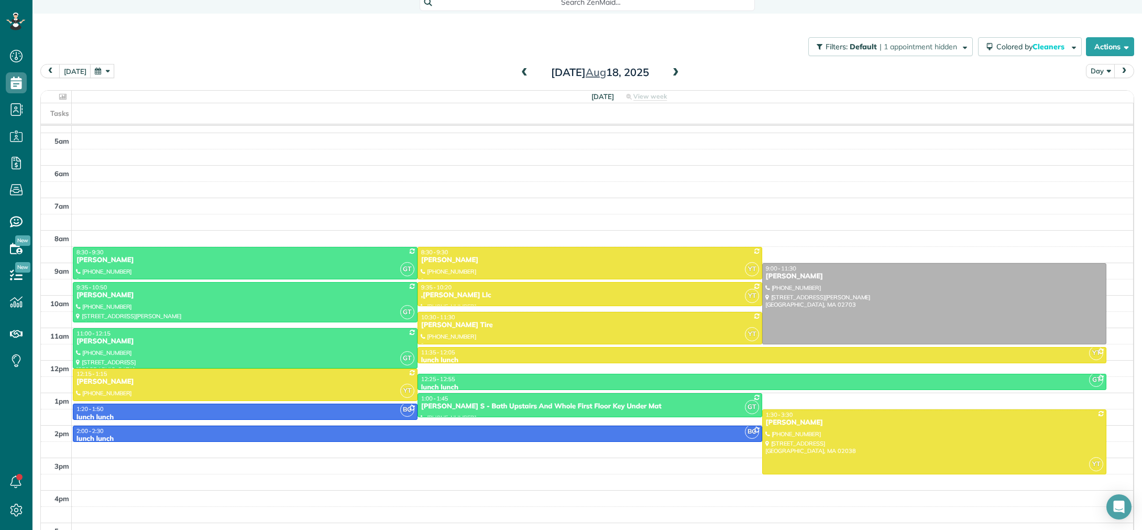
click at [522, 72] on span at bounding box center [525, 72] width 12 height 9
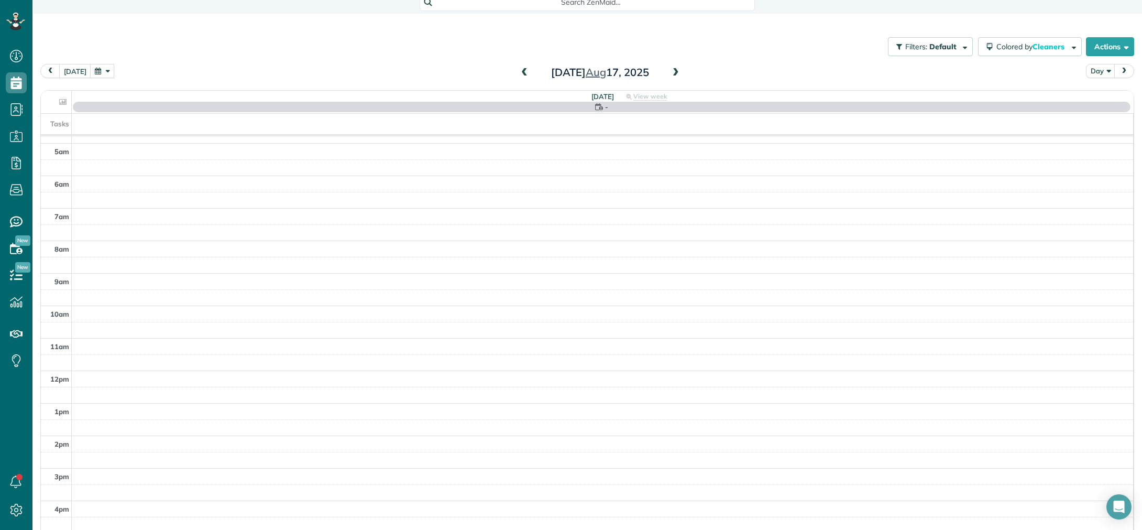
click at [522, 72] on span at bounding box center [525, 72] width 12 height 9
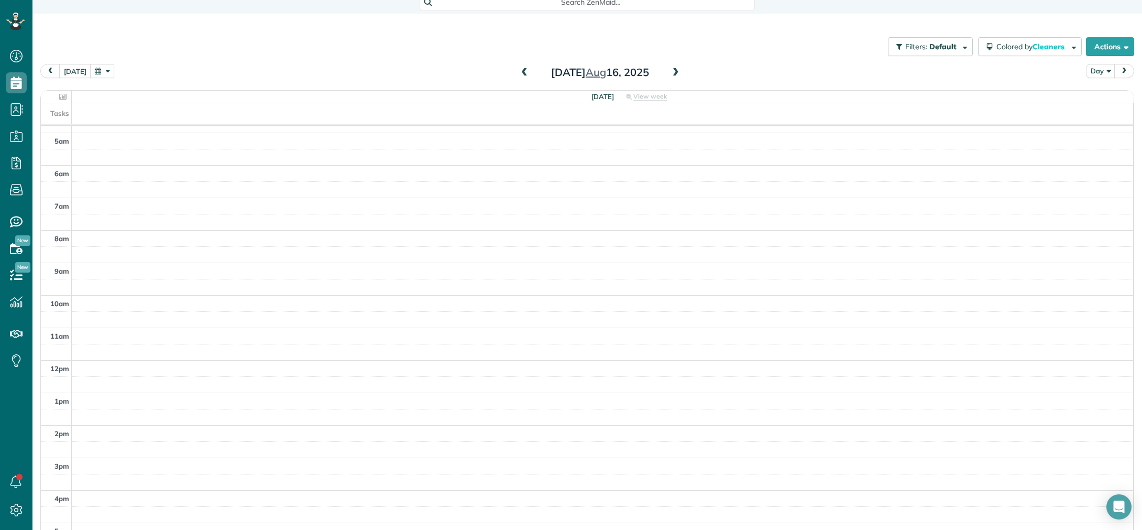
click at [523, 71] on span at bounding box center [525, 72] width 12 height 9
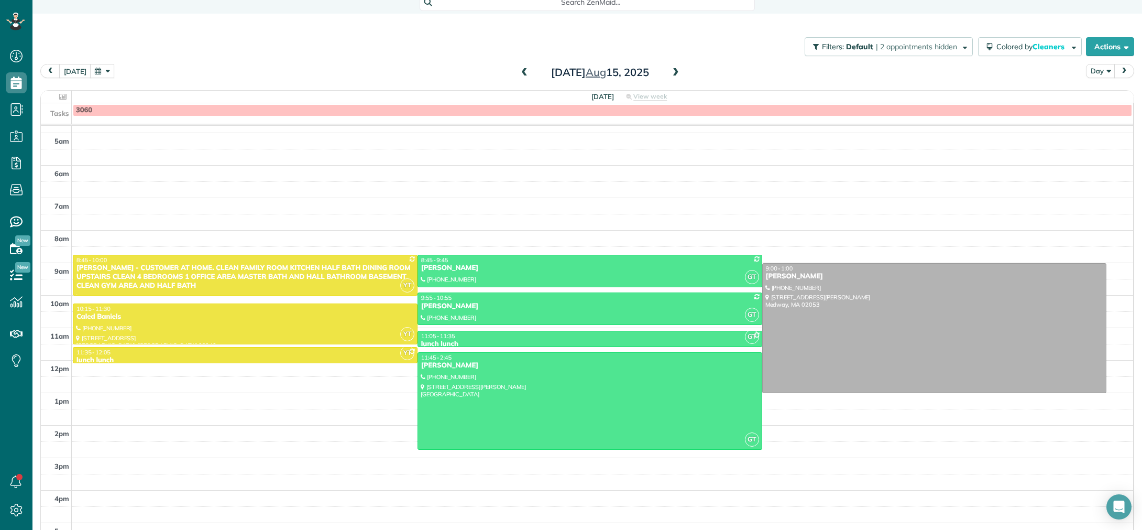
click at [523, 71] on span at bounding box center [525, 72] width 12 height 9
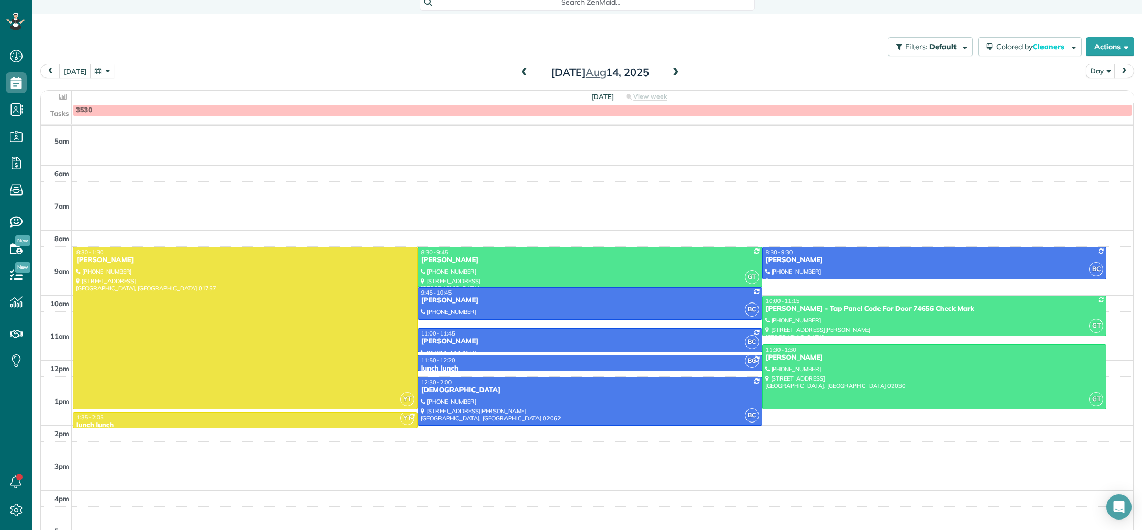
click at [523, 71] on span at bounding box center [525, 72] width 12 height 9
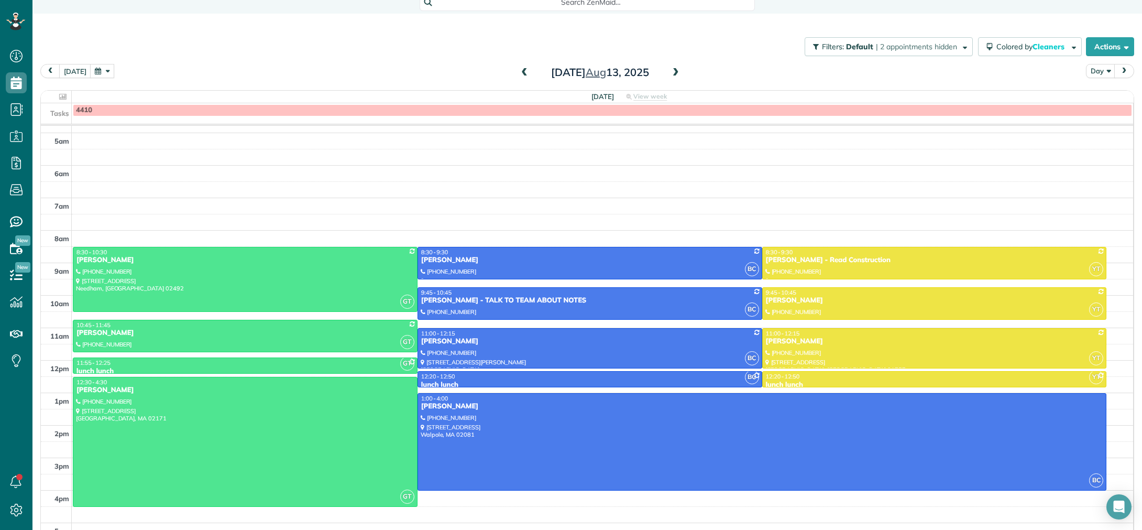
drag, startPoint x: 566, startPoint y: 454, endPoint x: 564, endPoint y: 487, distance: 32.6
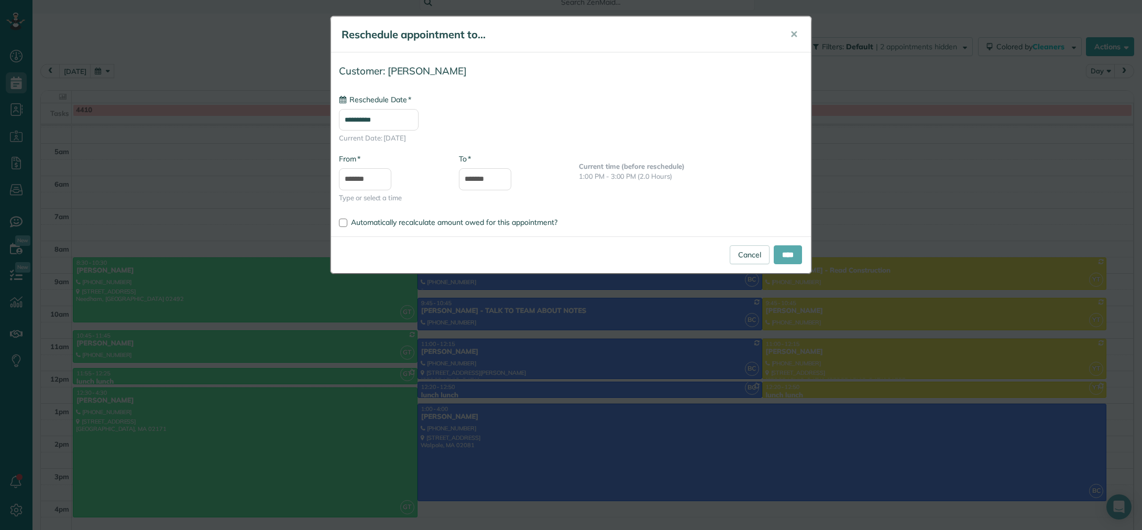
type input "**********"
click at [793, 251] on input "****" at bounding box center [788, 254] width 28 height 19
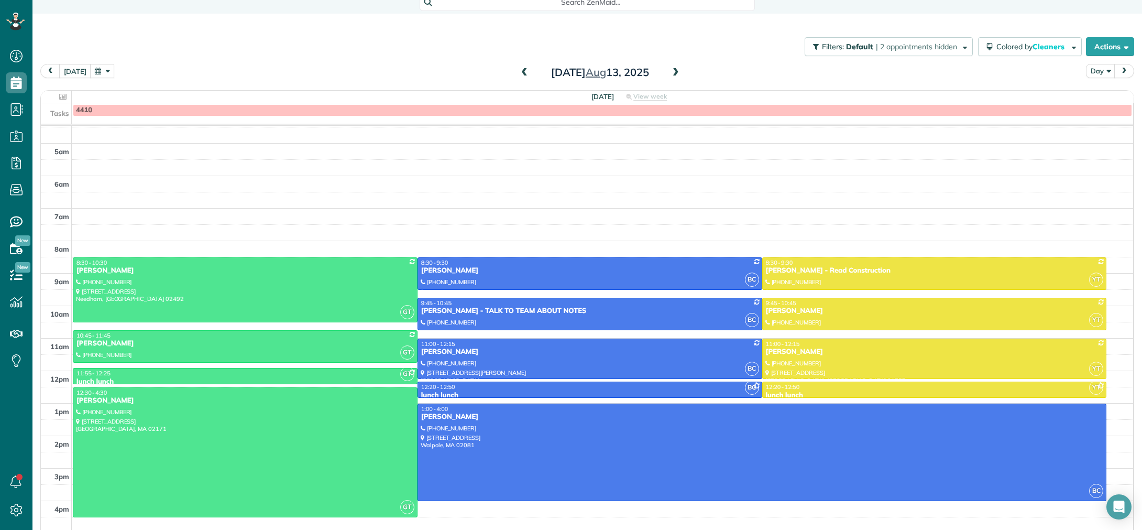
click at [525, 75] on span at bounding box center [525, 72] width 12 height 9
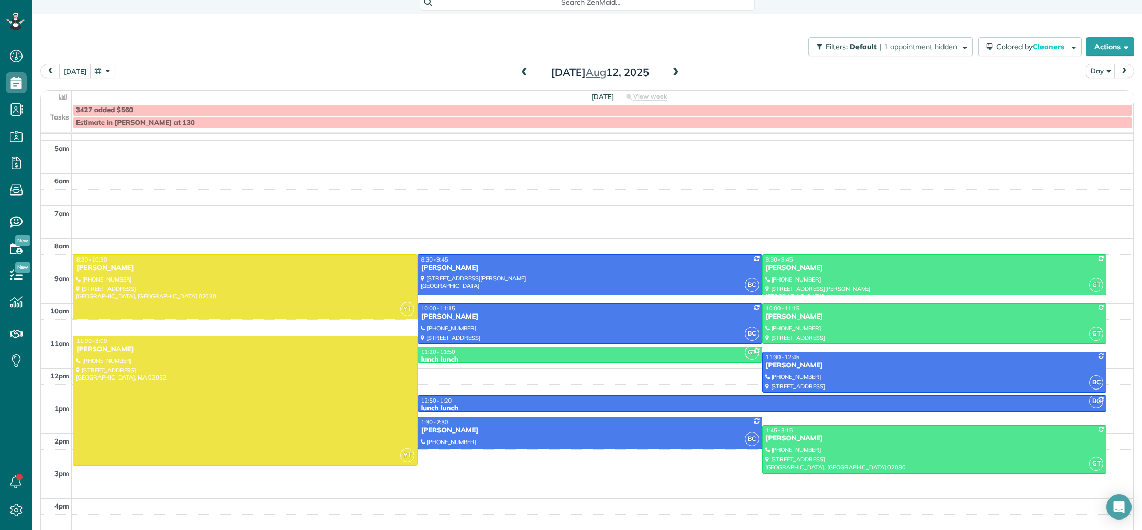
click at [674, 70] on span at bounding box center [676, 72] width 12 height 9
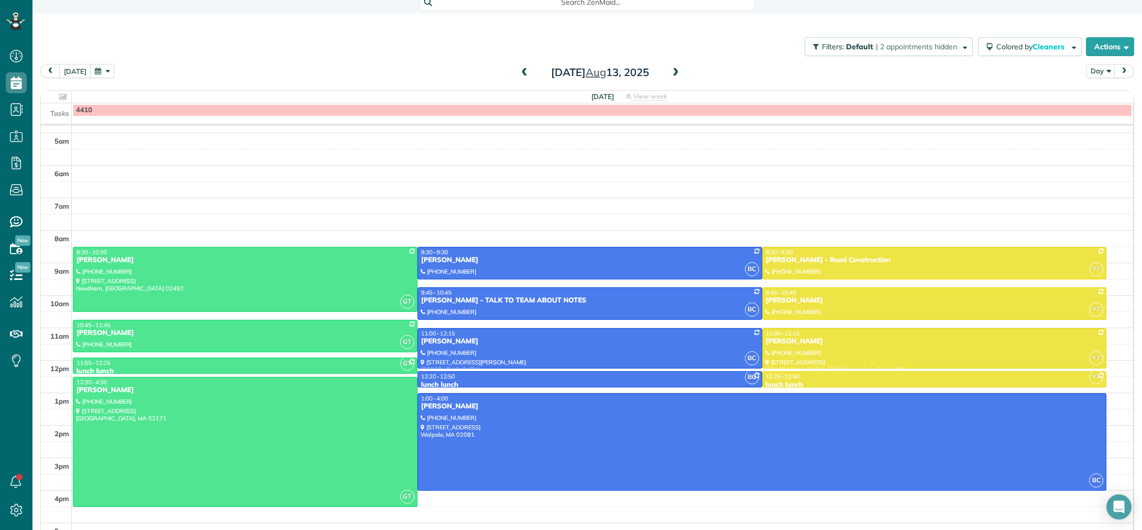
click at [674, 73] on span at bounding box center [676, 72] width 12 height 9
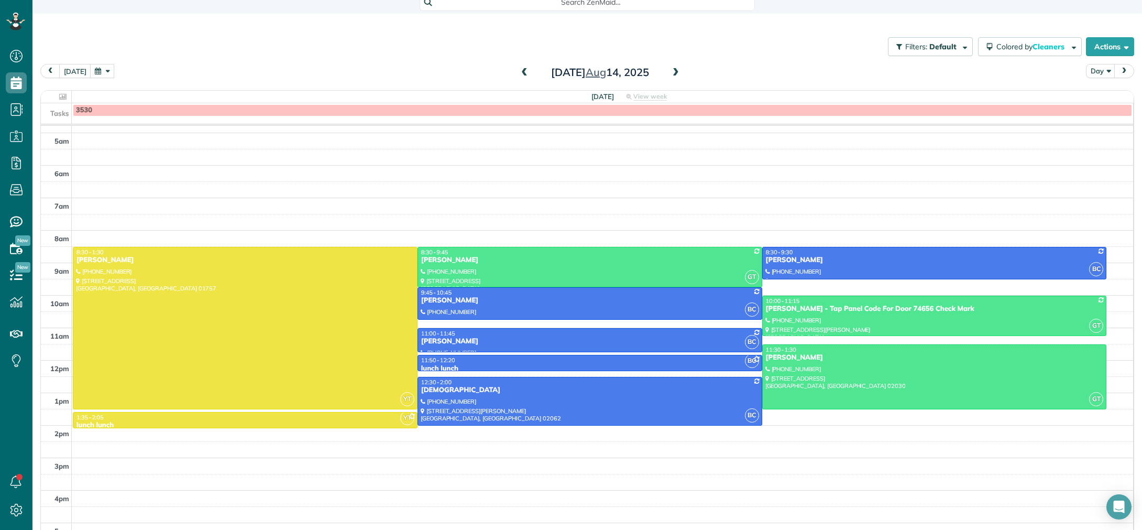
click at [524, 71] on span at bounding box center [525, 72] width 12 height 9
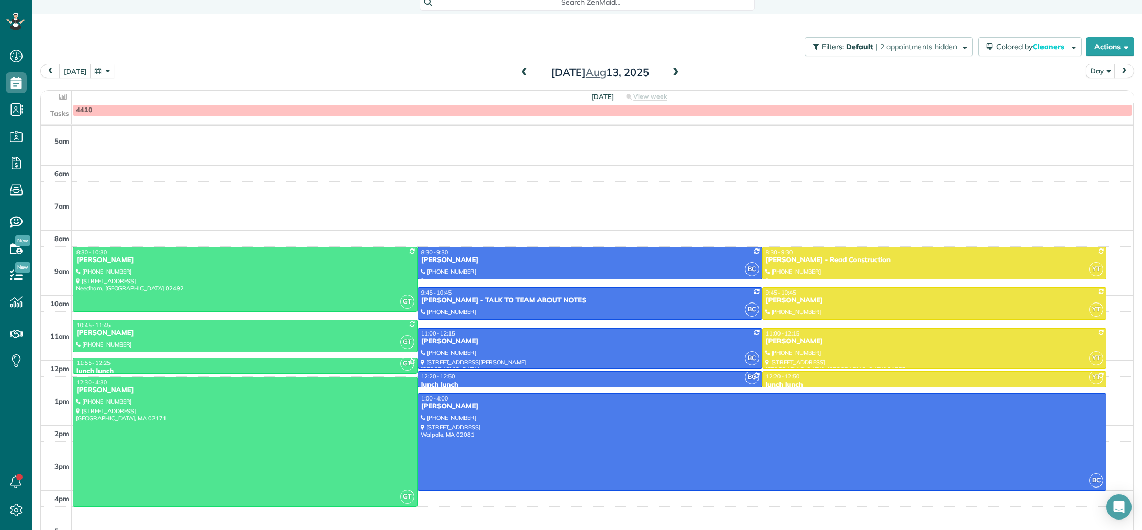
click at [675, 74] on span at bounding box center [676, 72] width 12 height 9
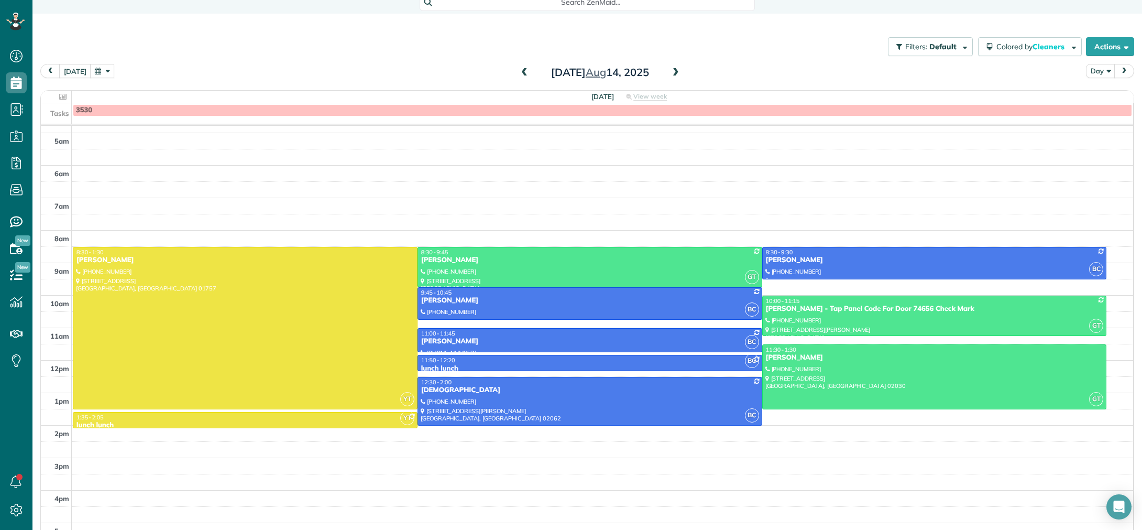
click at [675, 73] on span at bounding box center [676, 72] width 12 height 9
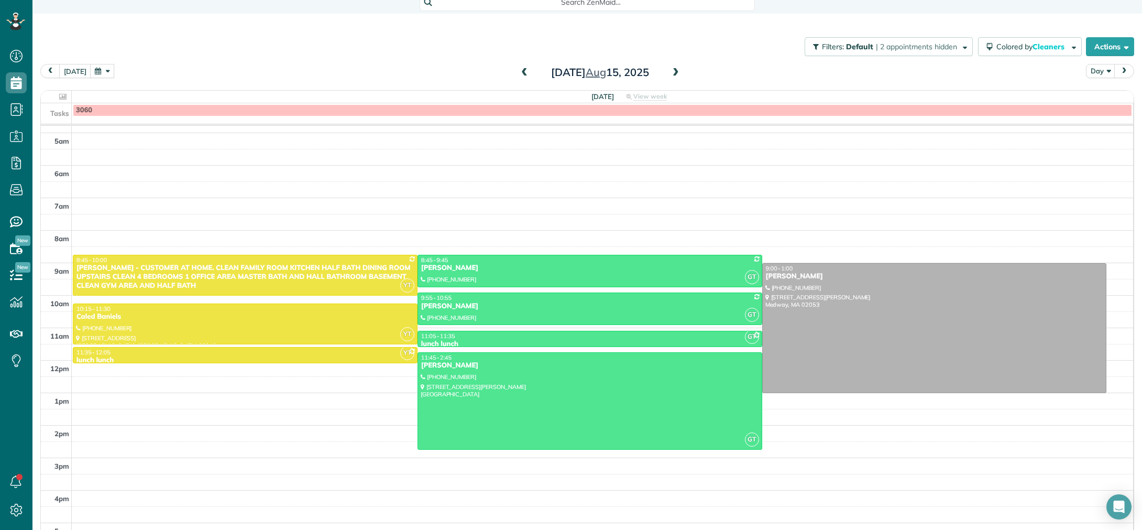
click at [526, 72] on span at bounding box center [525, 72] width 12 height 9
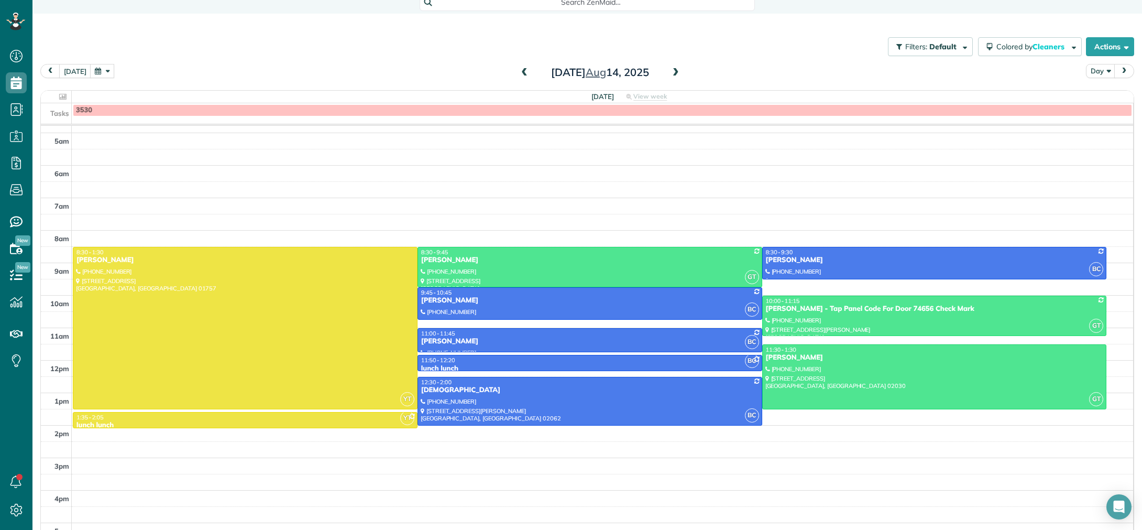
click at [526, 72] on span at bounding box center [525, 72] width 12 height 9
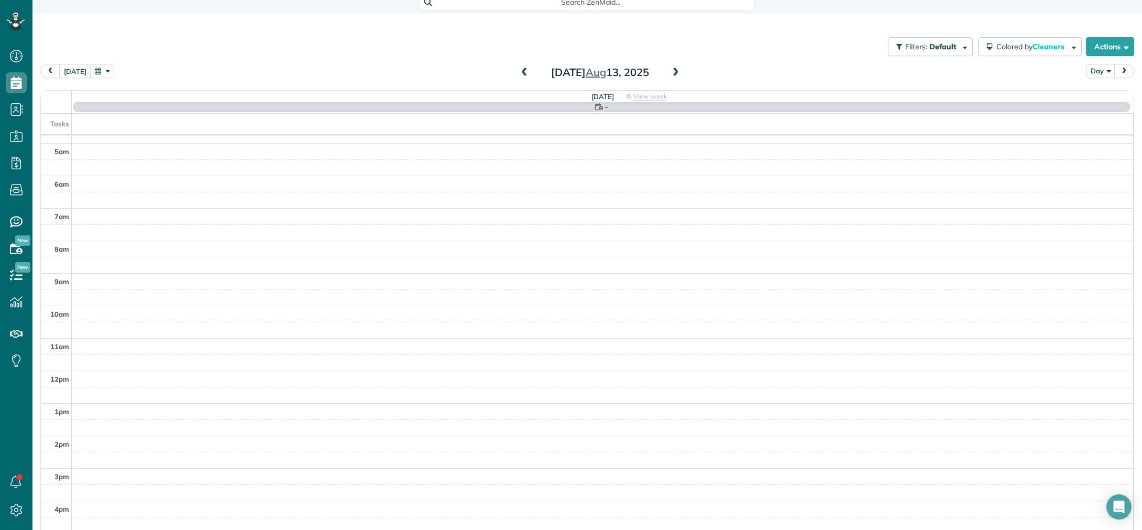
click at [526, 72] on span at bounding box center [525, 72] width 12 height 9
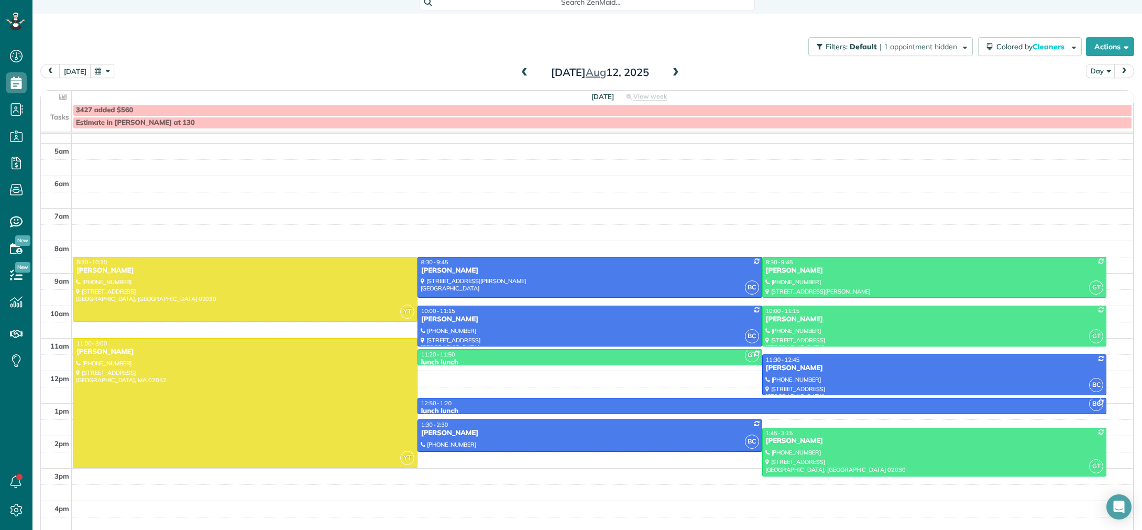
scroll to position [47, 0]
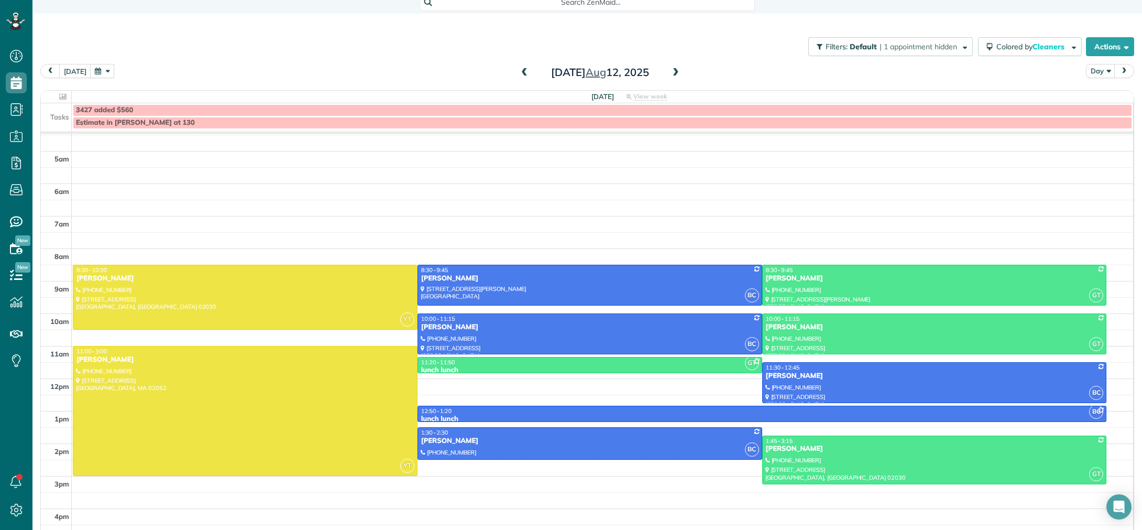
click at [675, 73] on span at bounding box center [676, 72] width 12 height 9
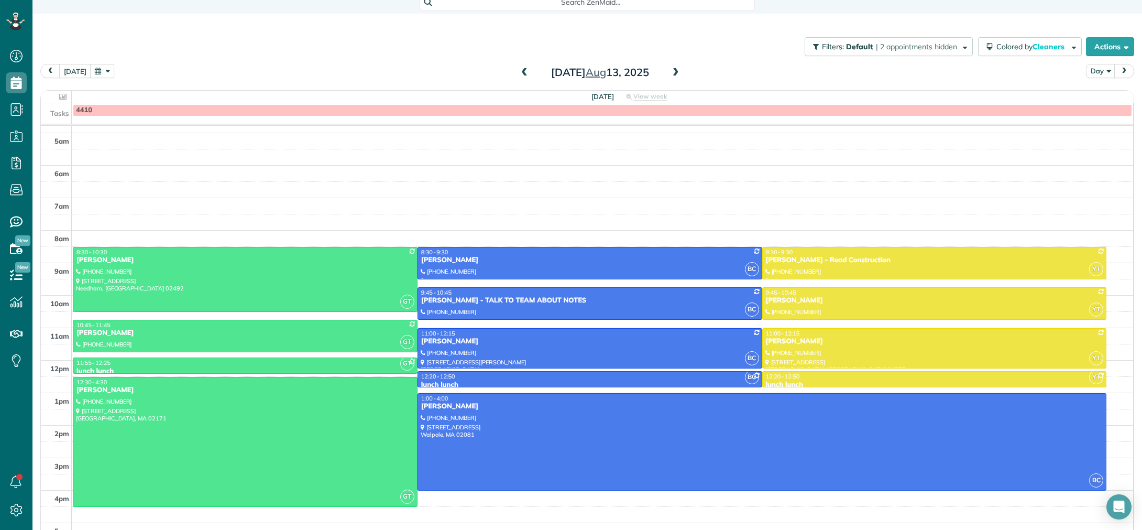
click at [675, 73] on span at bounding box center [676, 72] width 12 height 9
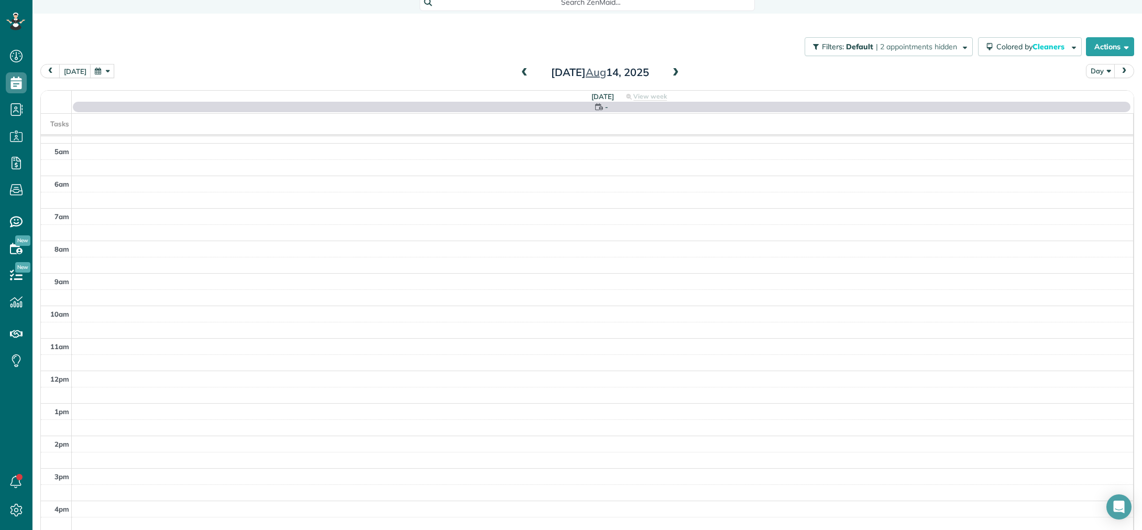
click at [675, 73] on span at bounding box center [676, 72] width 12 height 9
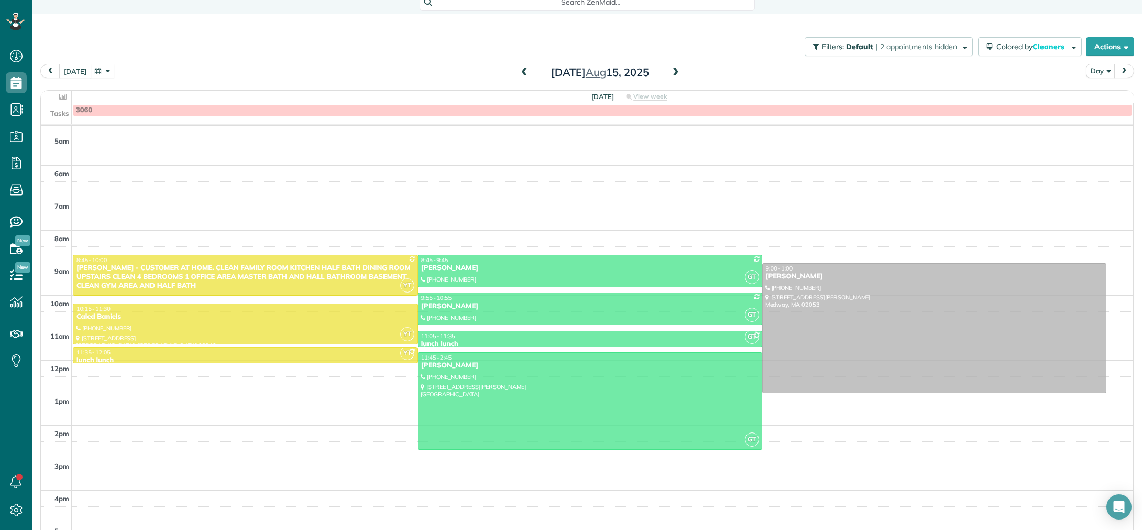
click at [72, 70] on button "[DATE]" at bounding box center [75, 71] width 32 height 14
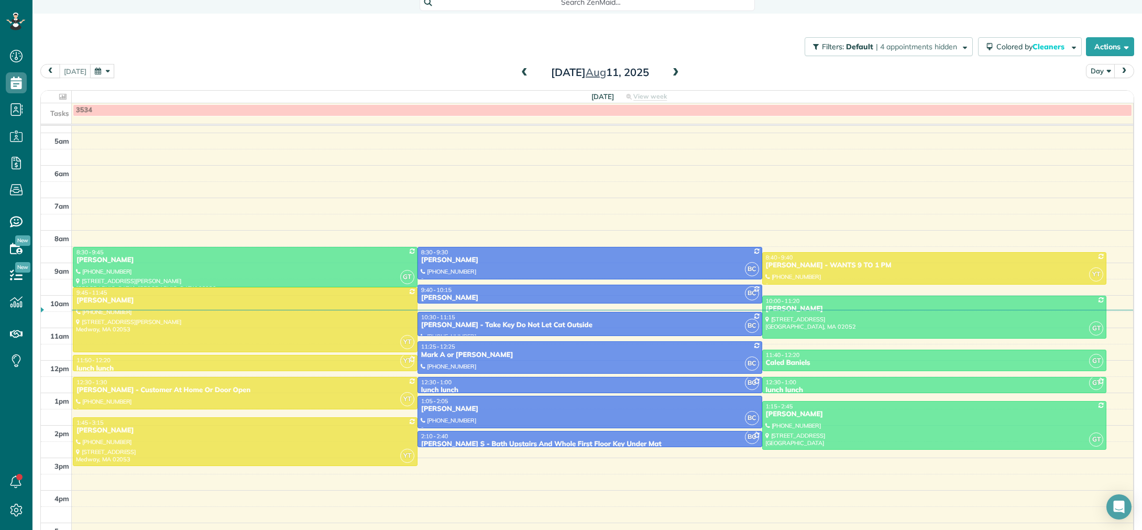
click at [675, 71] on span at bounding box center [676, 72] width 12 height 9
